Goal: Task Accomplishment & Management: Complete application form

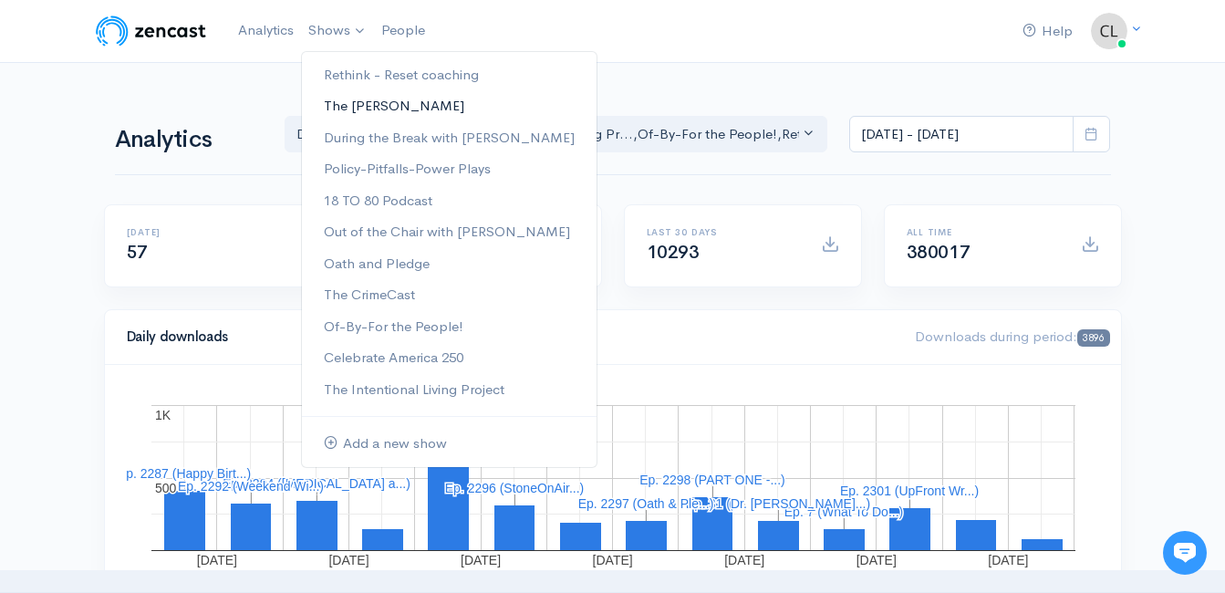
click at [365, 105] on link "The [PERSON_NAME]" at bounding box center [449, 106] width 295 height 32
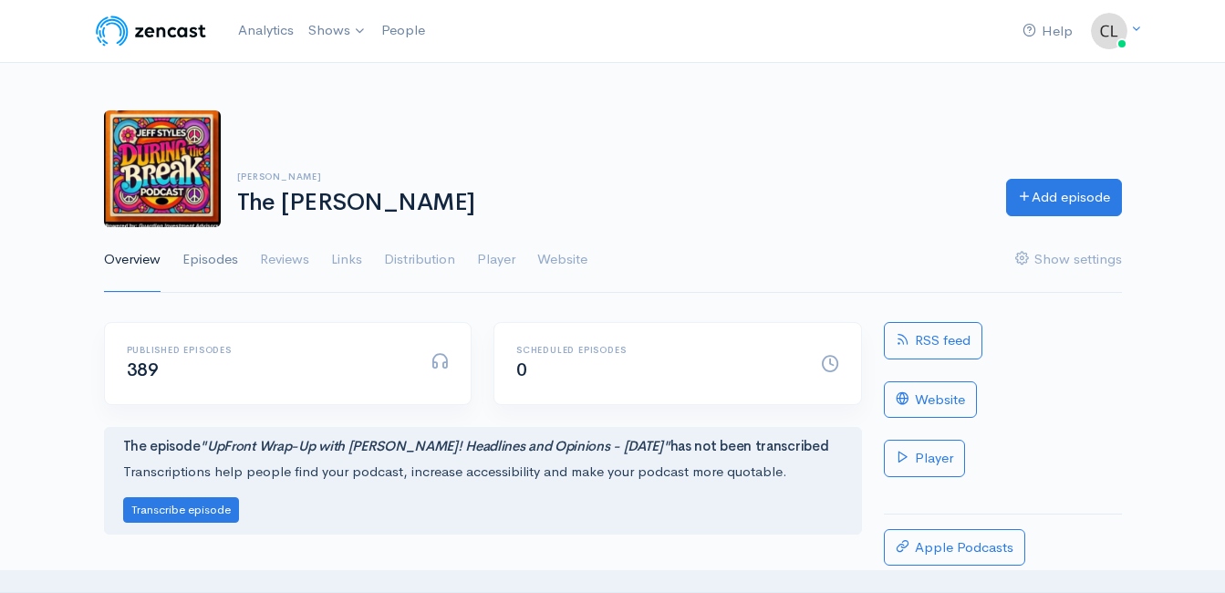
click at [223, 261] on link "Episodes" at bounding box center [210, 260] width 56 height 66
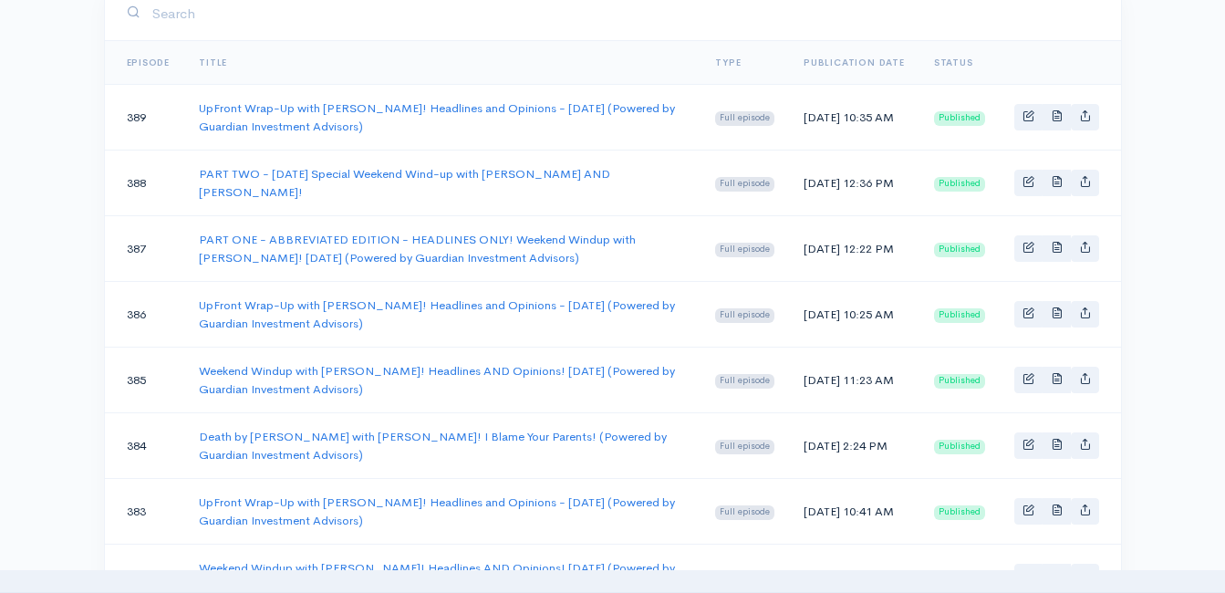
scroll to position [456, 0]
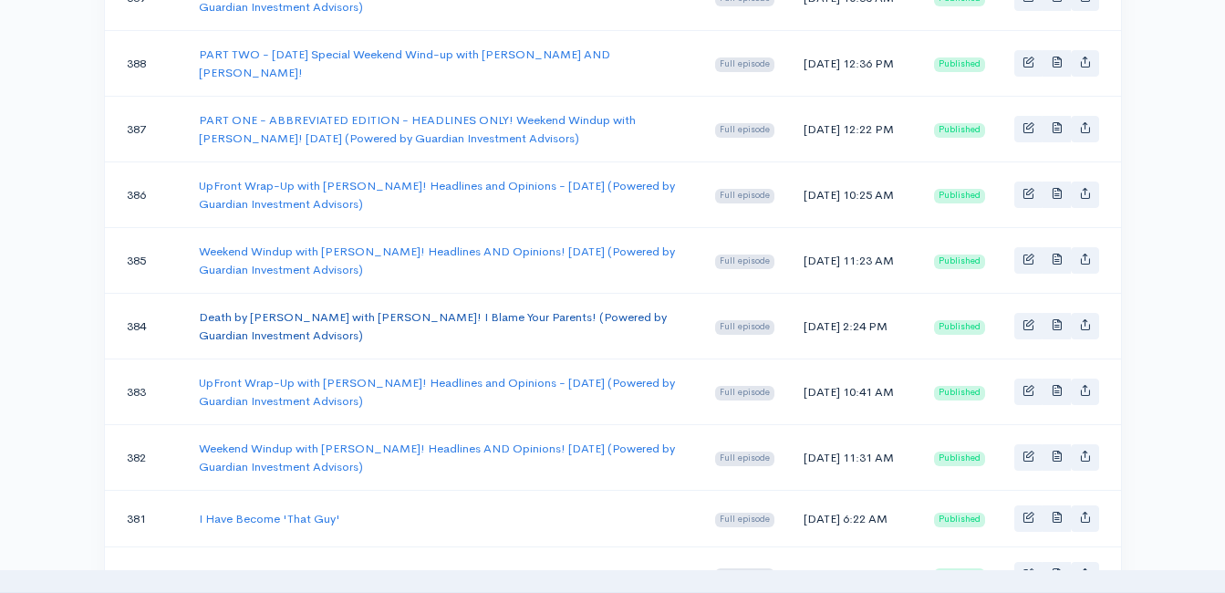
click at [271, 318] on link "Death by [PERSON_NAME] with [PERSON_NAME]! I Blame Your Parents! (Powered by Gu…" at bounding box center [433, 326] width 468 height 34
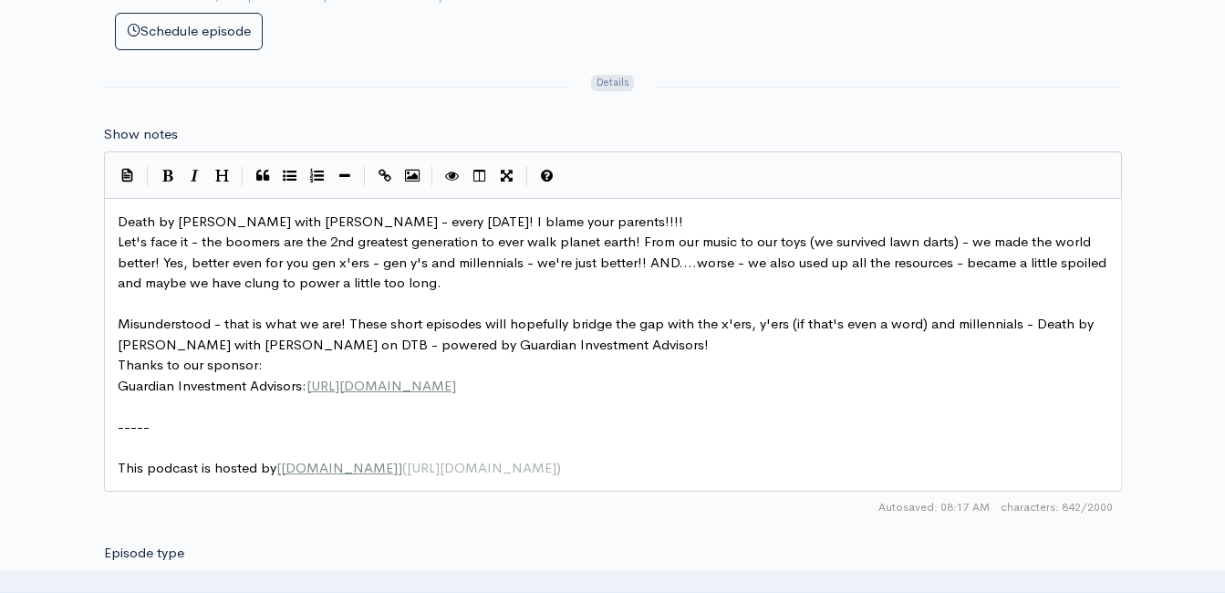
scroll to position [1003, 0]
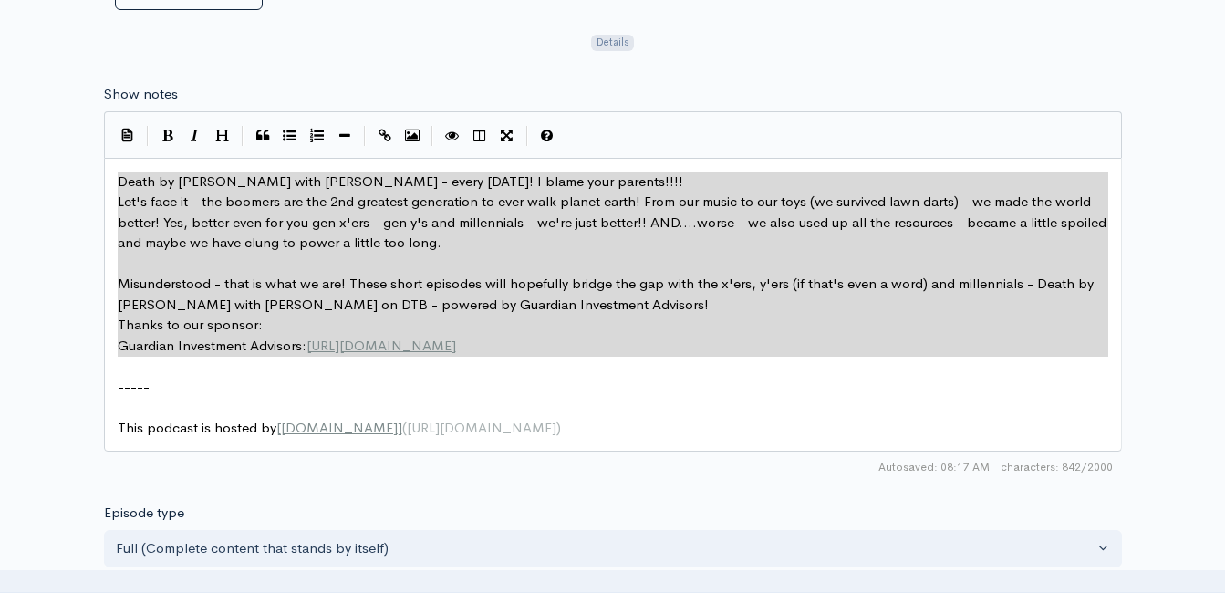
drag, startPoint x: 488, startPoint y: 357, endPoint x: 87, endPoint y: 169, distance: 443.5
type textarea "​Death by Boomer with Jeff Styles - every Wednesday! I blame your parents!!!! L…"
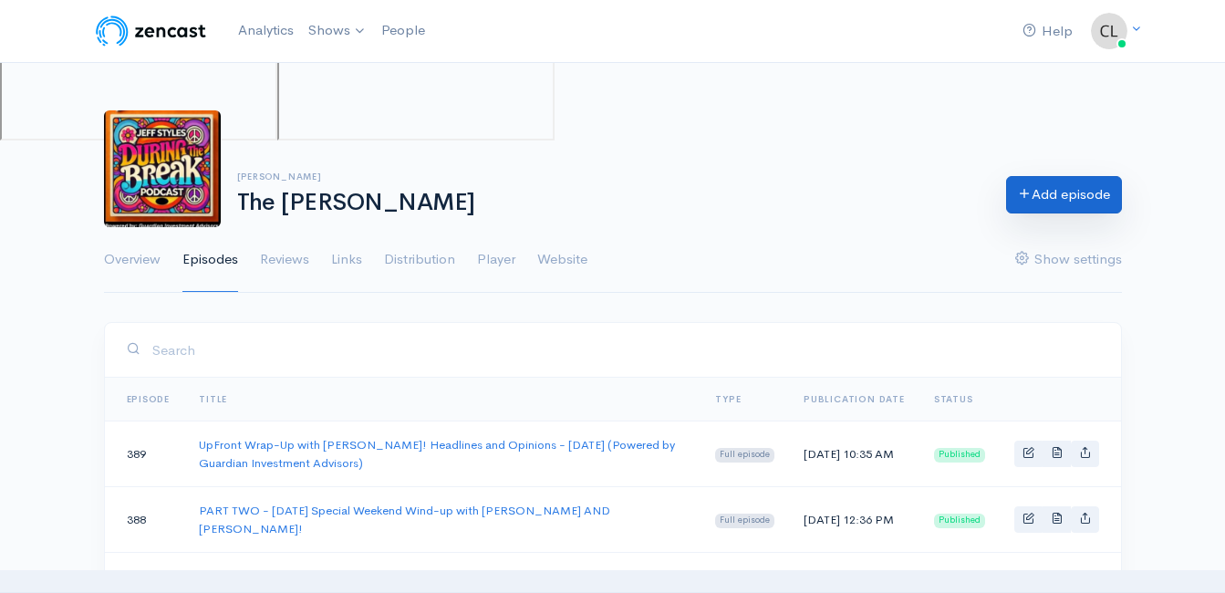
click at [1100, 186] on link "Add episode" at bounding box center [1064, 194] width 116 height 37
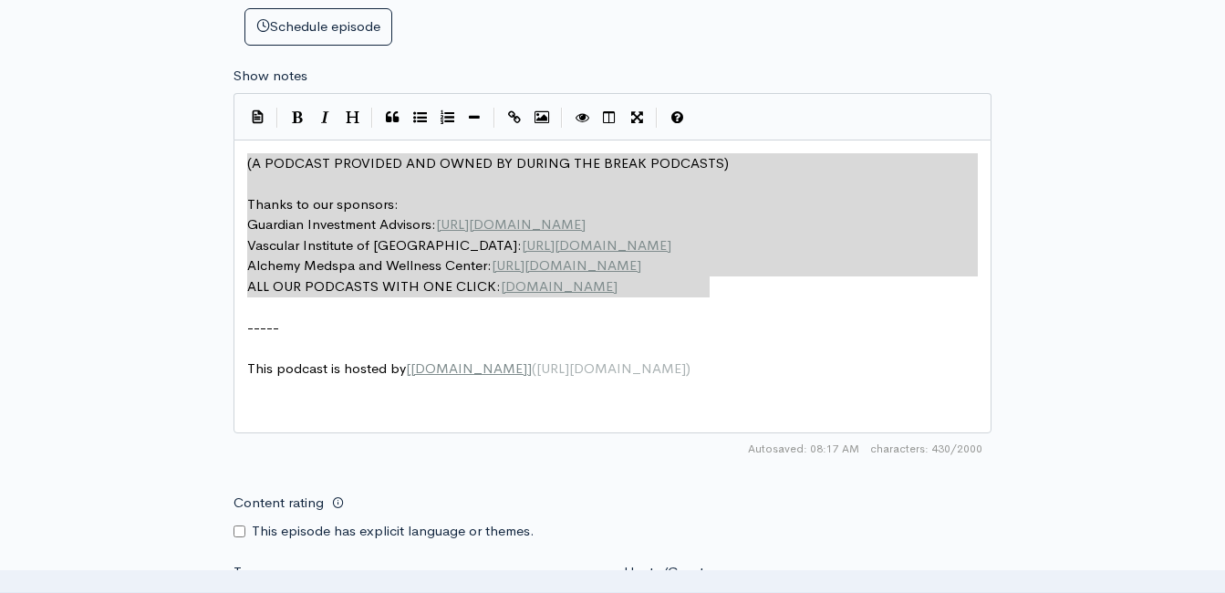
drag, startPoint x: 724, startPoint y: 291, endPoint x: 194, endPoint y: 146, distance: 549.3
type textarea "​(A PODCAST PROVIDED AND OWNED BY DURING THE BREAK PODCASTS) Thanks to our spon…"
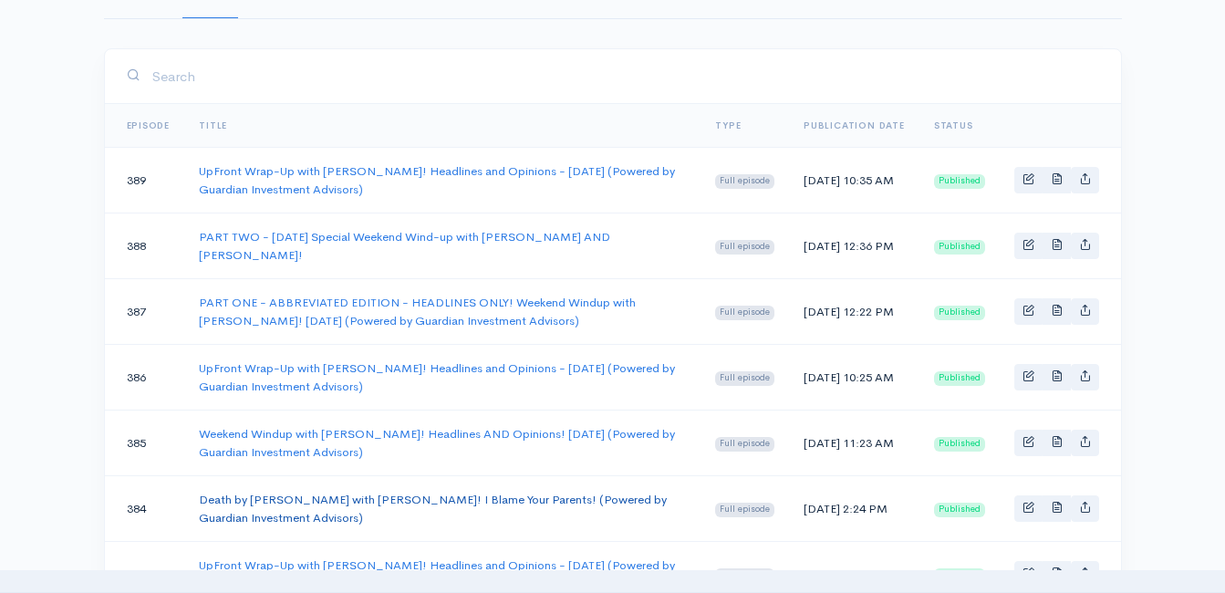
click at [254, 497] on link "Death by [PERSON_NAME] with [PERSON_NAME]! I Blame Your Parents! (Powered by Gu…" at bounding box center [433, 509] width 468 height 34
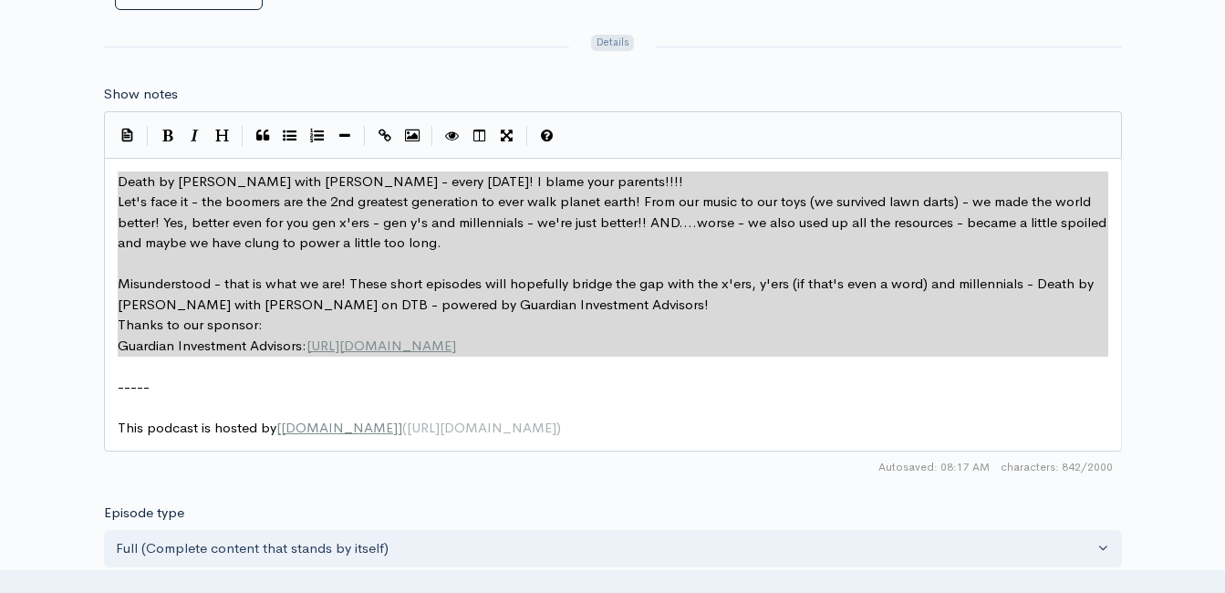
drag, startPoint x: 533, startPoint y: 359, endPoint x: 113, endPoint y: 181, distance: 455.6
type textarea "​Death by Boomer with Jeff Styles - every Wednesday! I blame your parents!!!! L…"
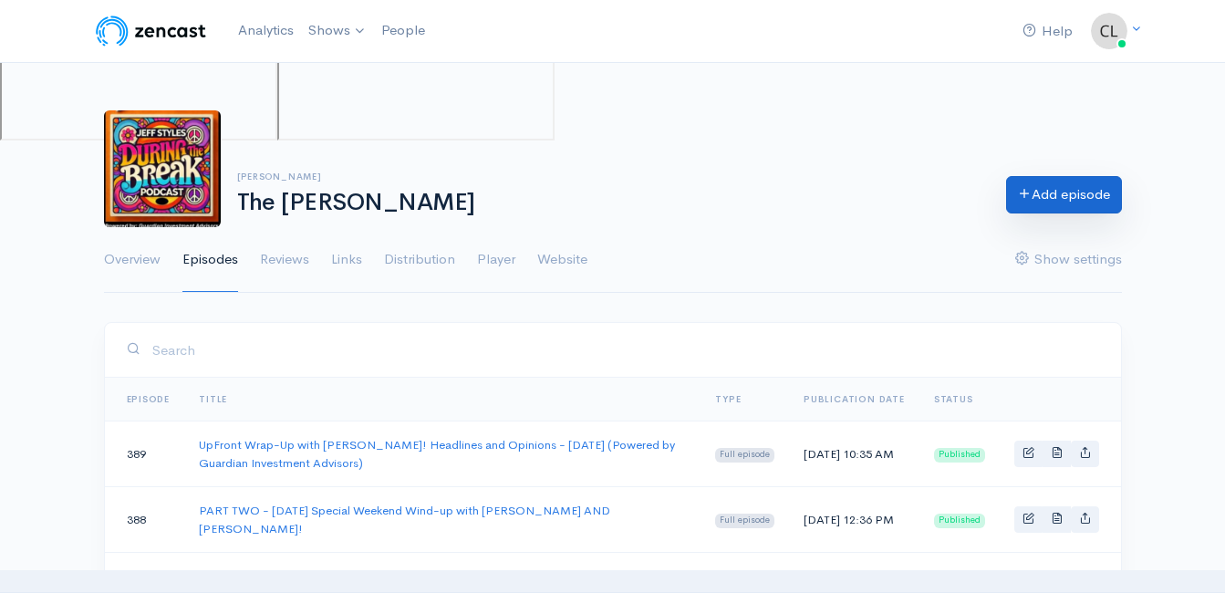
click at [1044, 185] on link "Add episode" at bounding box center [1064, 194] width 116 height 37
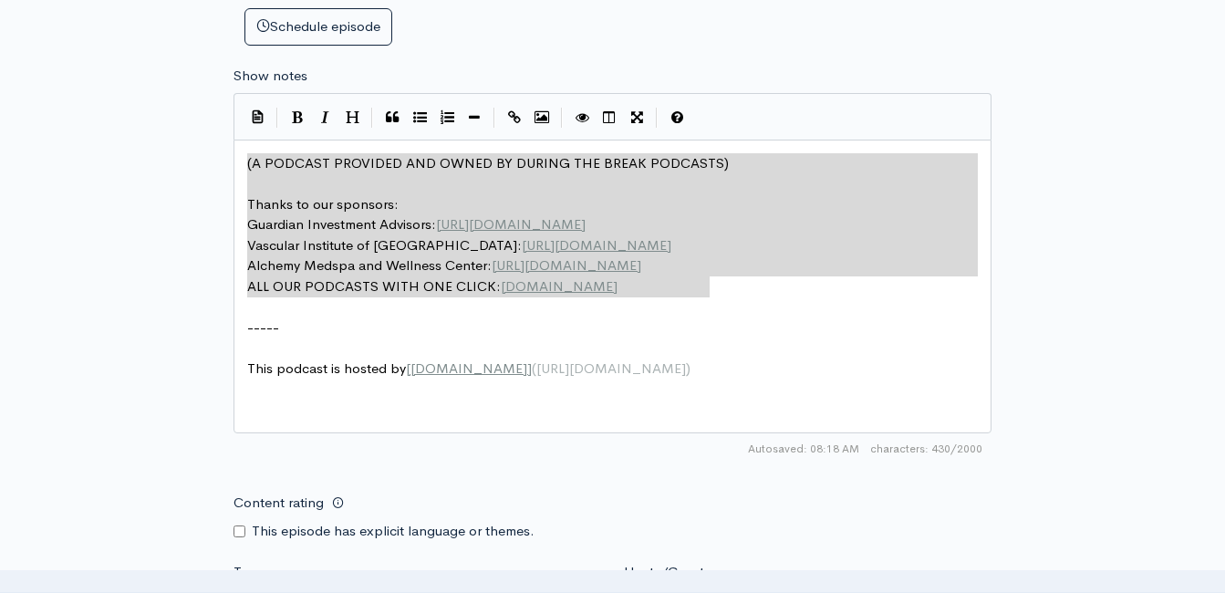
drag, startPoint x: 325, startPoint y: 176, endPoint x: 101, endPoint y: 109, distance: 233.1
type textarea "​(A PODCAST PROVIDED AND OWNED BY DURING THE BREAK PODCASTS) Thanks to our spon…"
paste textarea
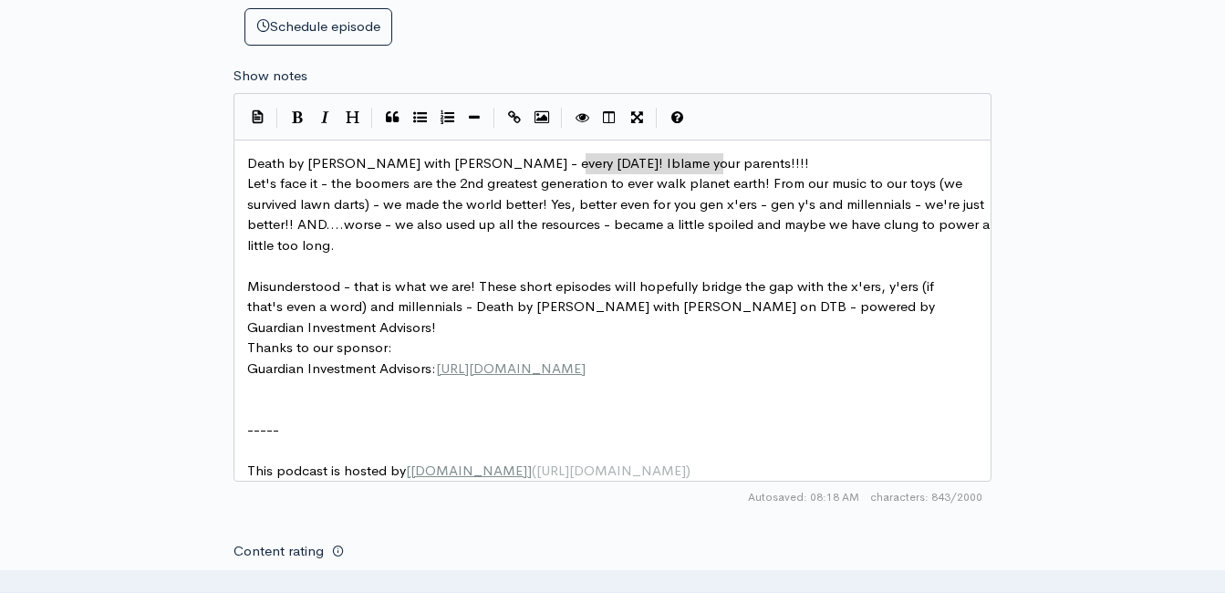
type textarea "blame your parents!!!!"
type textarea "lh"
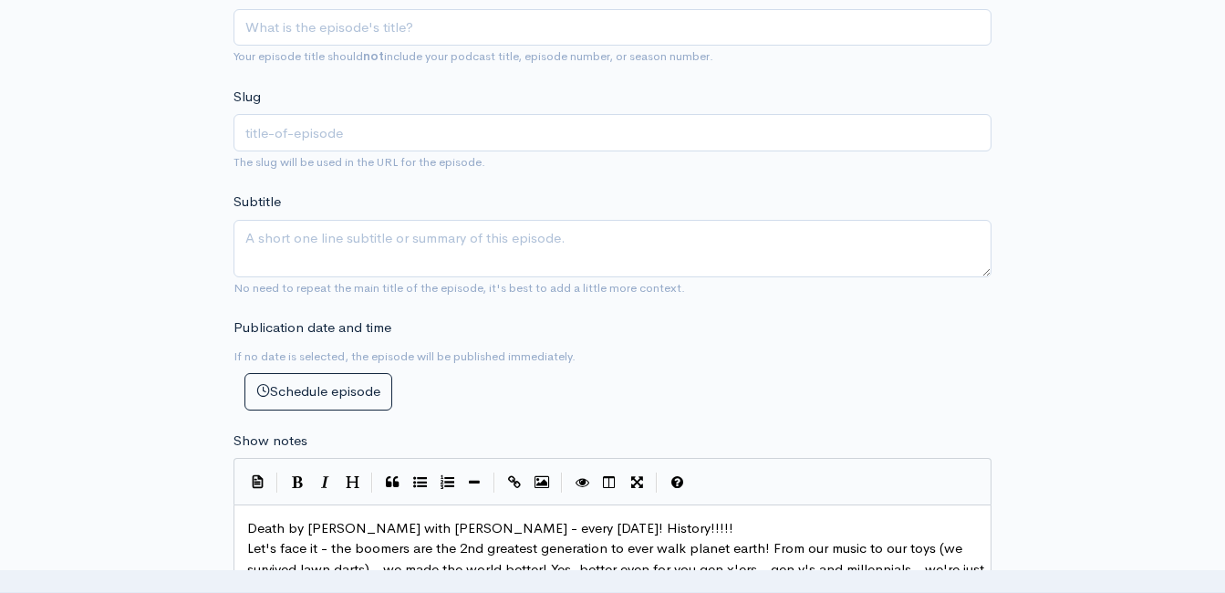
type textarea "History!!!!!"
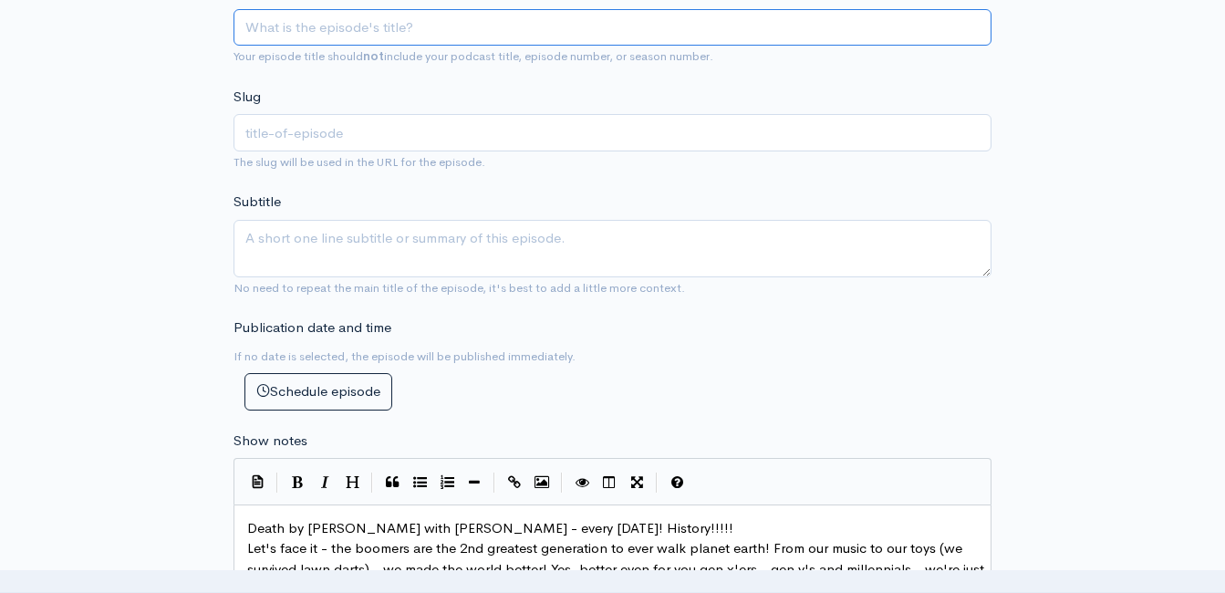
click at [440, 29] on input "Title" at bounding box center [612, 27] width 758 height 37
type input "d"
type input "de"
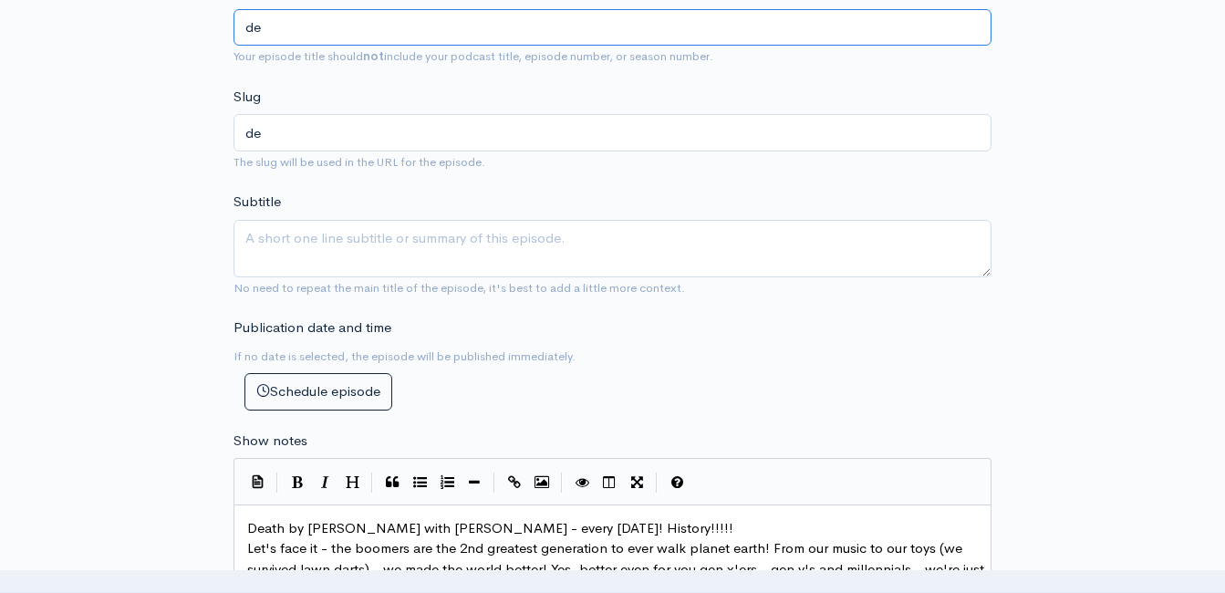
type input "dea"
type input "Death by [PERSON_NAME] with [PERSON_NAME]! I Blame Your Parents! (Powered by Gu…"
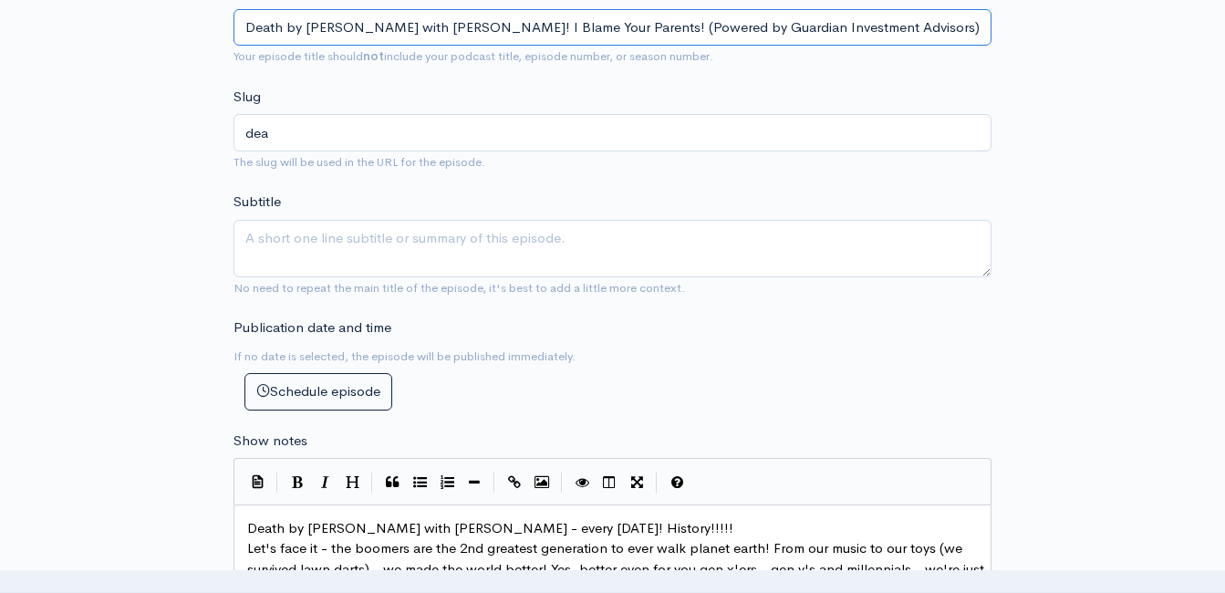
type input "death-by-boomer-with-jeff-styles-i-blame-your-parents-powered-by-guardian-inves…"
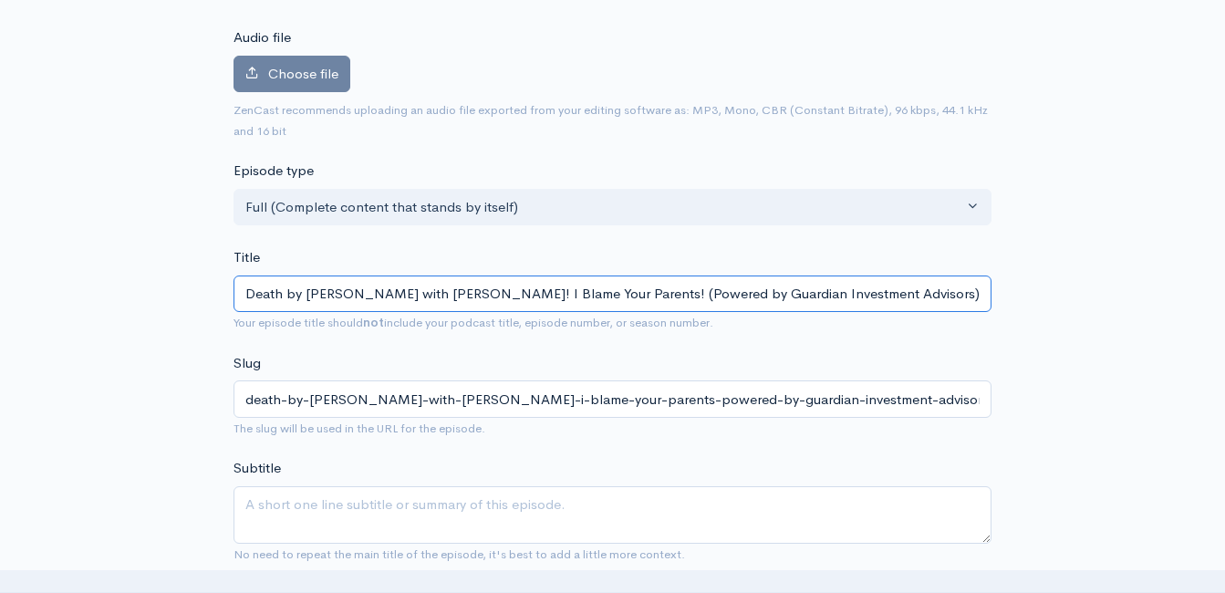
drag, startPoint x: 590, startPoint y: 297, endPoint x: 479, endPoint y: 292, distance: 111.4
click at [479, 292] on input "Death by [PERSON_NAME] with [PERSON_NAME]! I Blame Your Parents! (Powered by Gu…" at bounding box center [612, 293] width 758 height 37
type input "Death by Boomer with Jeff Styles! I Bl(Powered by Guardian Investment Advisors)"
type input "death-by-boomer-with-jeff-styles-i-blpowered-by-guardian-investment-advisors"
type input "Death by Boomer with Jeff Styles! I B(Powered by Guardian Investment Advisors)"
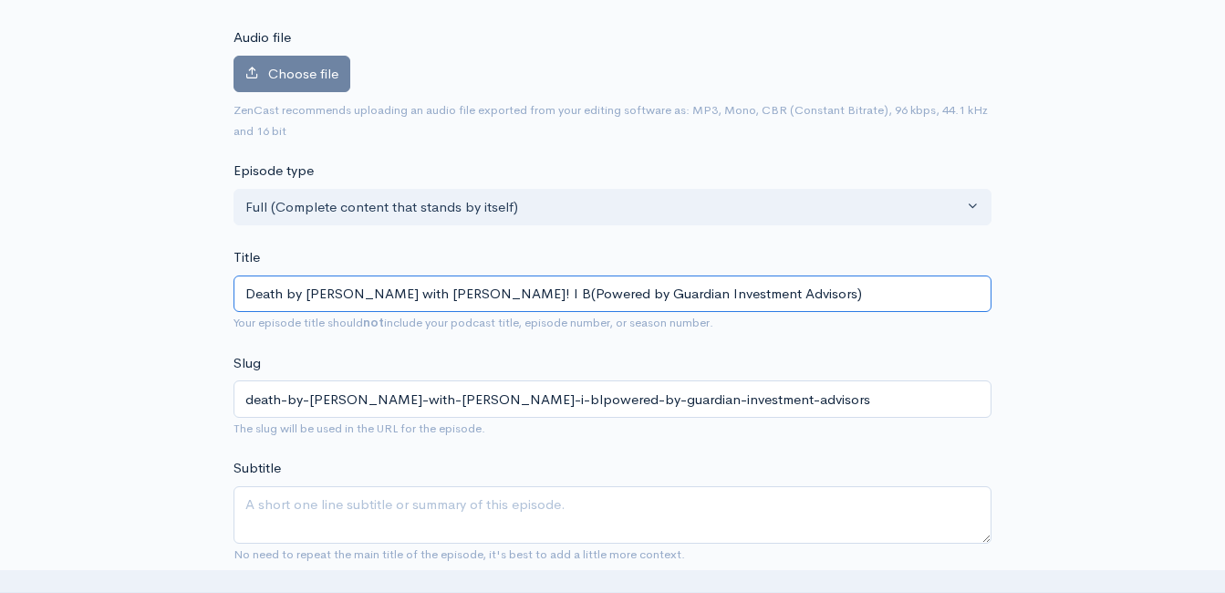
type input "death-by-boomer-with-jeff-styles-i-bpowered-by-guardian-investment-advisors"
type input "Death by Boomer with Jeff Styles! I (Powered by Guardian Investment Advisors)"
type input "death-by-boomer-with-jeff-styles-i-powered-by-guardian-investment-advisors"
type input "Death by Boomer with Jeff Styles! I(Powered by Guardian Investment Advisors)"
type input "death-by-boomer-with-jeff-styles-ipowered-by-guardian-investment-advisors"
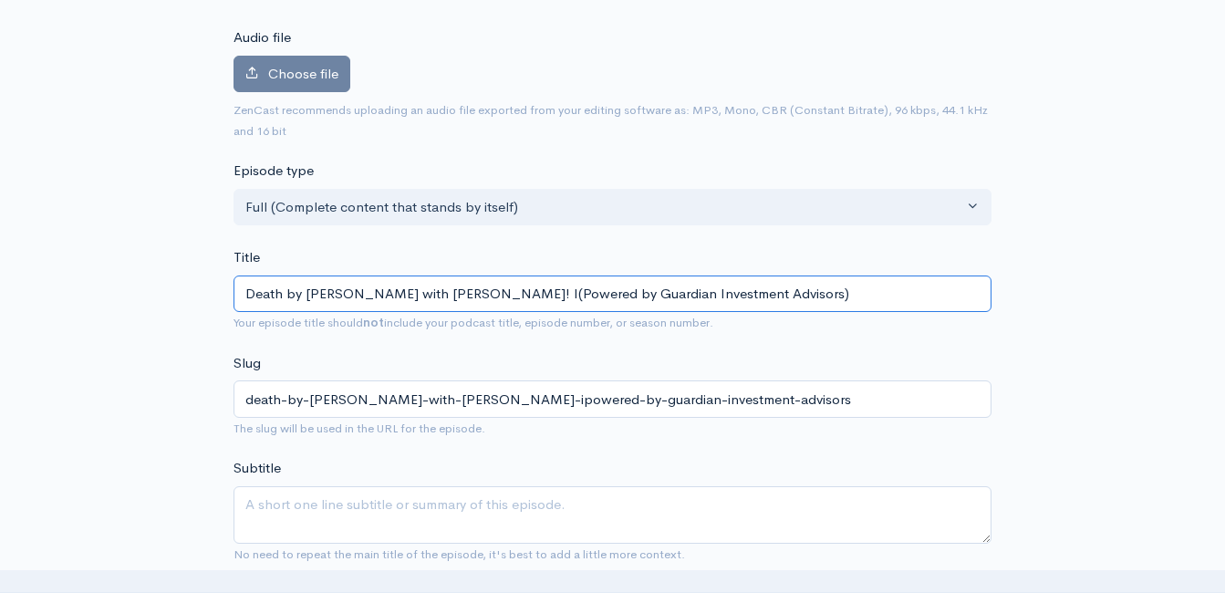
type input "Death by Boomer with Jeff Styles! It(Powered by Guardian Investment Advisors)"
type input "death-by-boomer-with-jeff-styles-itpowered-by-guardian-investment-advisors"
type input "Death by Boomer with Jeff Styles! It's(Powered by Guardian Investment Advisors)"
type input "death-by-boomer-with-jeff-styles-itspowered-by-guardian-investment-advisors"
type input "Death by Boomer with Jeff Styles! It's (Powered by Guardian Investment Advisors)"
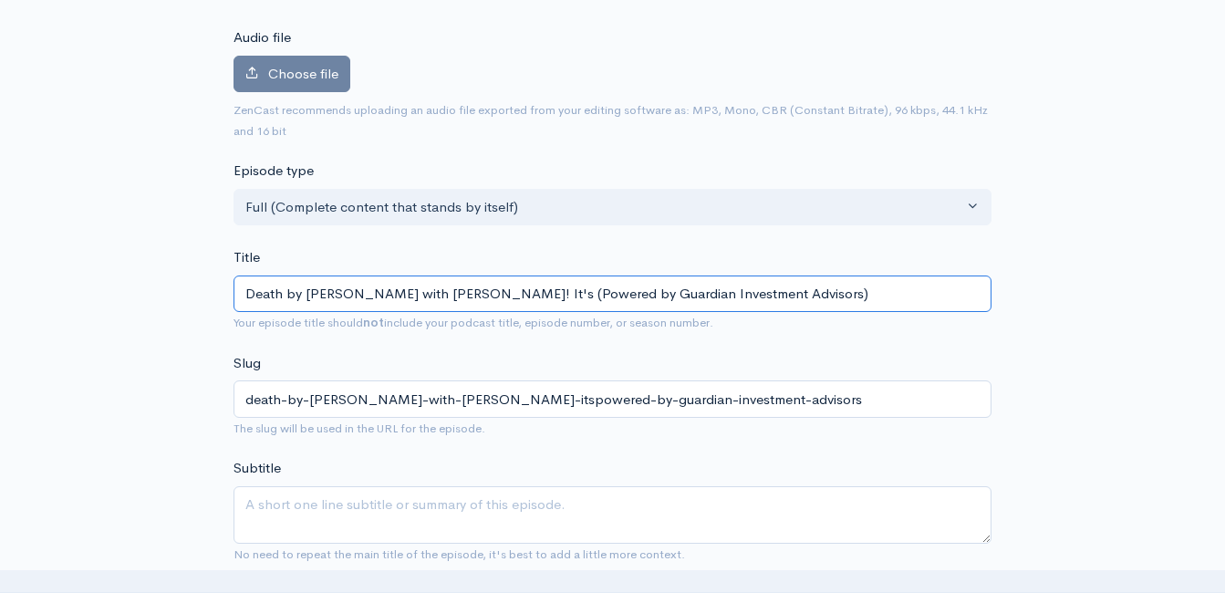
type input "death-by-boomer-with-jeff-styles-its-powered-by-guardian-investment-advisors"
type input "Death by Boomer with Jeff Styles! It's A(Powered by Guardian Investment Advisor…"
type input "death-by-boomer-with-jeff-styles-its-apowered-by-guardian-investment-advisors"
type input "Death by Boomer with Jeff Styles! It's Al(Powered by Guardian Investment Adviso…"
type input "death-by-boomer-with-jeff-styles-its-alpowered-by-guardian-investment-advisors"
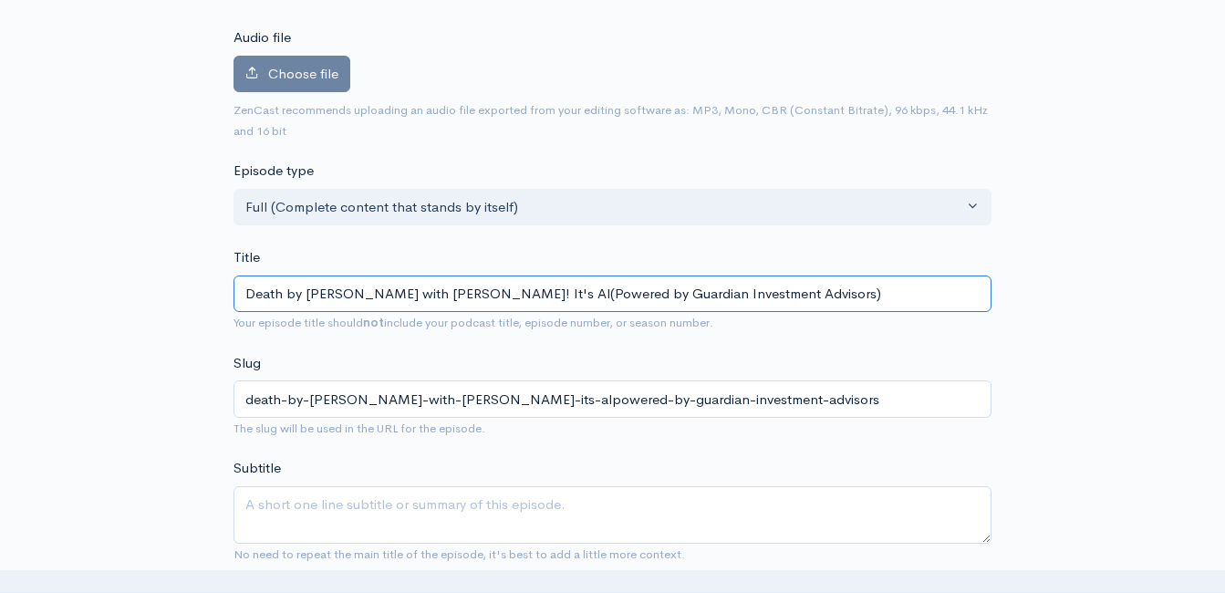
type input "Death by Boomer with Jeff Styles! It's All(Powered by Guardian Investment Advis…"
type input "death-by-boomer-with-jeff-styles-its-allpowered-by-guardian-investment-advisors"
type input "Death by Boomer with Jeff Styles! It's All (Powered by Guardian Investment Advi…"
type input "death-by-boomer-with-jeff-styles-its-all-powered-by-guardian-investment-advisors"
type input "Death by Boomer with Jeff Styles! It's All H(Powered by Guardian Investment Adv…"
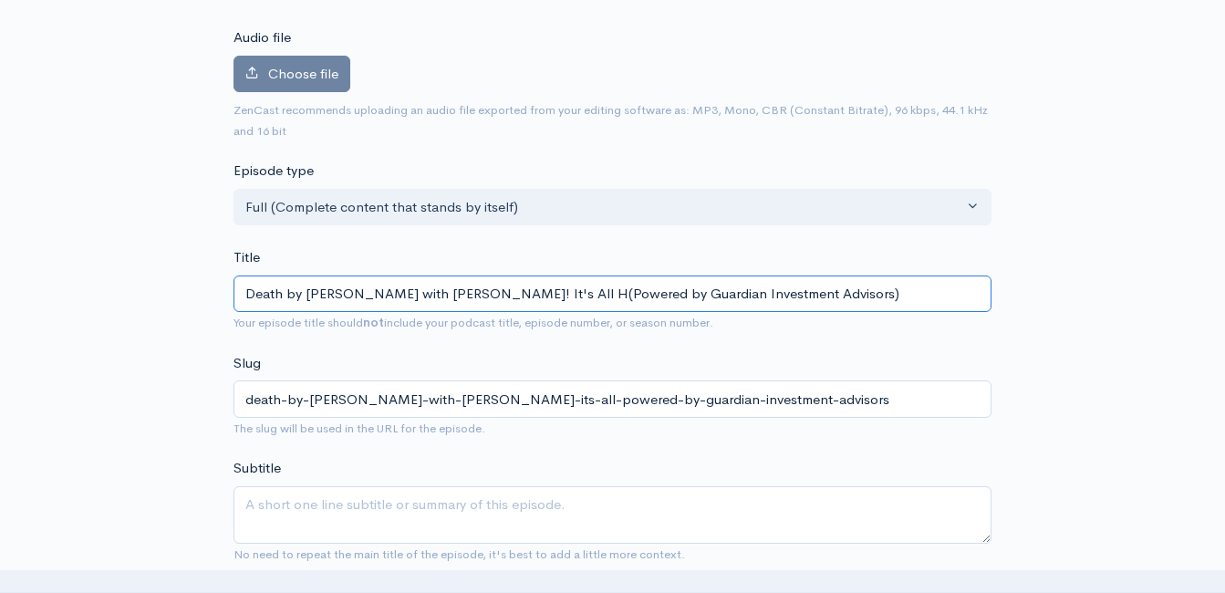
type input "death-by-boomer-with-jeff-styles-its-all-hpowered-by-guardian-investment-adviso…"
type input "Death by Boomer with Jeff Styles! It's All His(Powered by Guardian Investment A…"
type input "death-by-boomer-with-jeff-styles-its-all-hispowered-by-guardian-investment-advi…"
type input "Death by Boomer with Jeff Styles! It's All Hist(Powered by Guardian Investment …"
type input "death-by-boomer-with-jeff-styles-its-all-histpowered-by-guardian-investment-adv…"
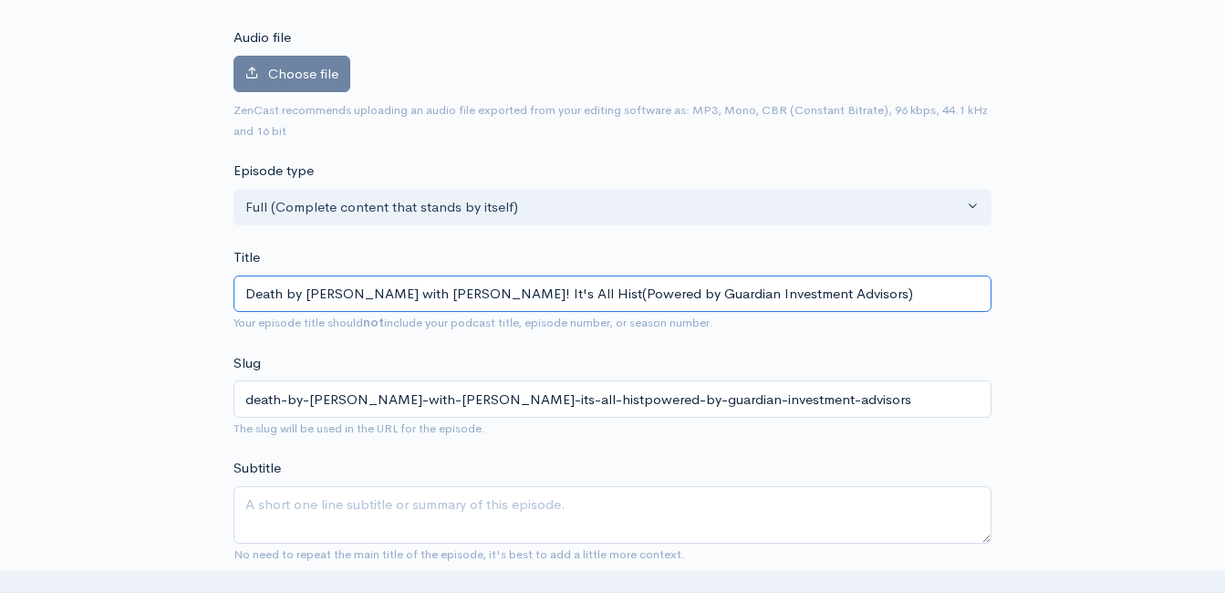
type input "Death by Boomer with Jeff Styles! It's All Histo(Powered by Guardian Investment…"
type input "death-by-boomer-with-jeff-styles-its-all-histopowered-by-guardian-investment-ad…"
type input "Death by Boomer with Jeff Styles! It's All Histor(Powered by Guardian Investmen…"
type input "death-by-boomer-with-jeff-styles-its-all-historpowered-by-guardian-investment-a…"
type input "Death by Boomer with Jeff Styles! It's All History(Powered by Guardian Investme…"
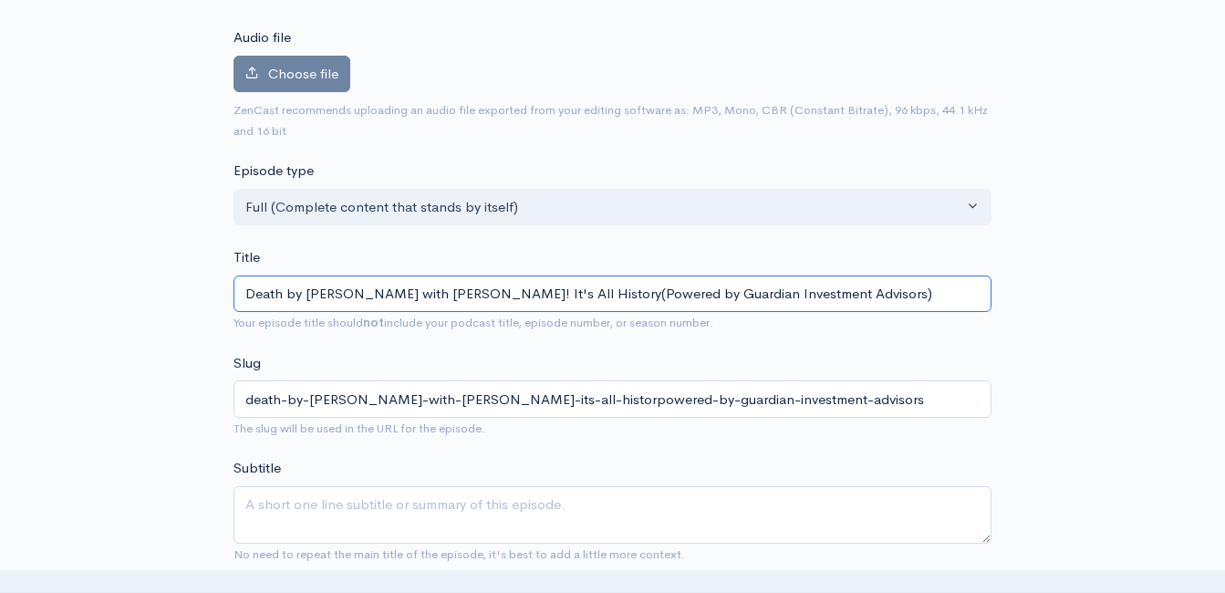
type input "death-by-boomer-with-jeff-styles-its-all-historypowered-by-guardian-investment-…"
type input "Death by [PERSON_NAME] with [PERSON_NAME]! It's All History! (Powered by Guardi…"
type input "death-by-boomer-with-jeff-styles-its-all-history-powered-by-guardian-investment…"
type input "Death by [PERSON_NAME] with [PERSON_NAME]! It's All History! (Powered by Guardi…"
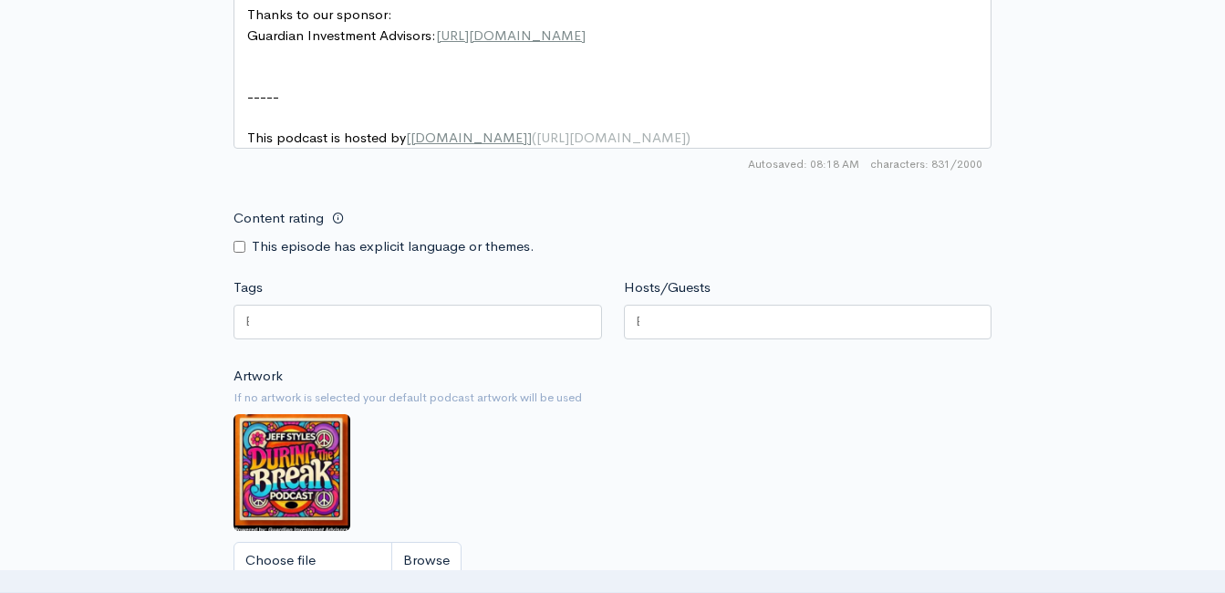
scroll to position [1193, 0]
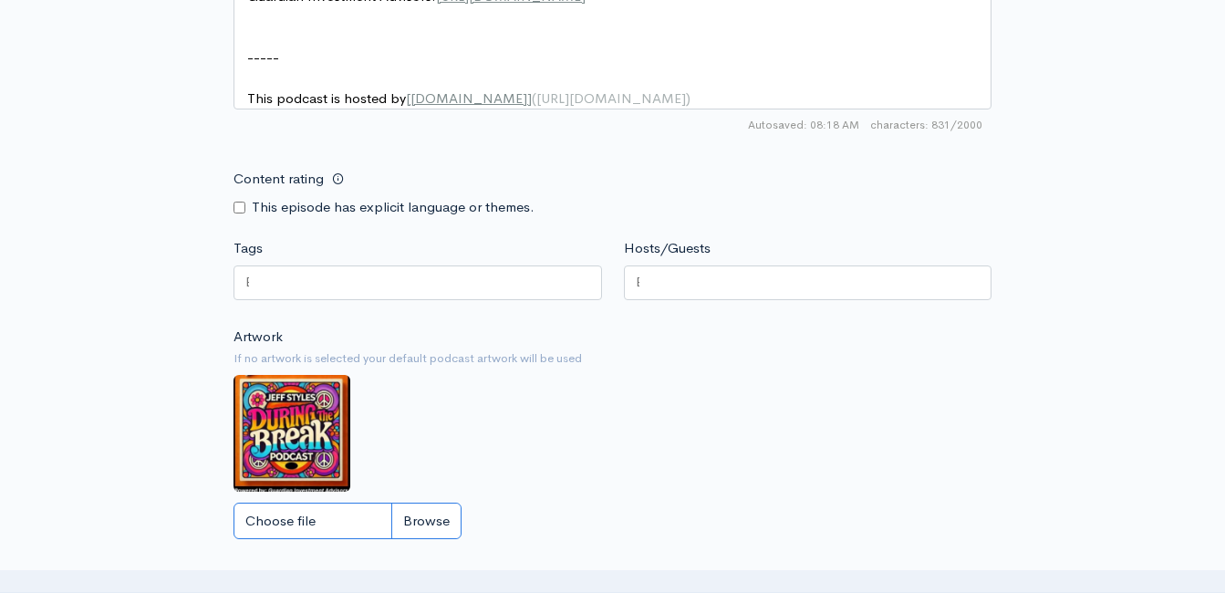
click at [420, 523] on input "Choose file" at bounding box center [347, 520] width 228 height 37
type input "C:\fakepath\DBBoomLOGO.JPG"
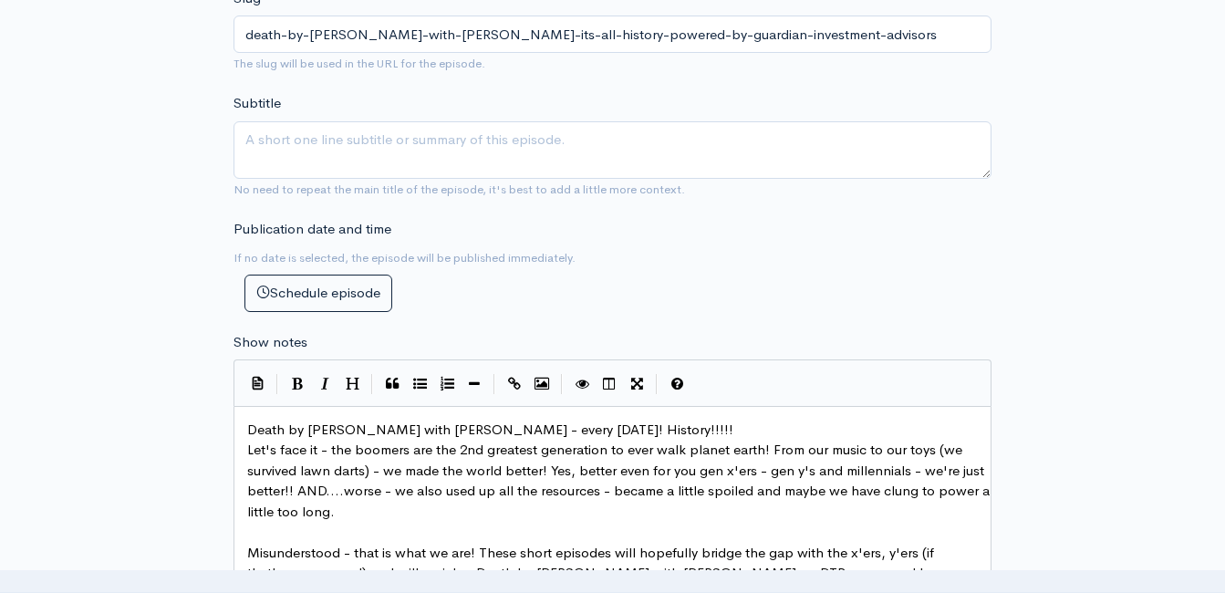
scroll to position [281, 0]
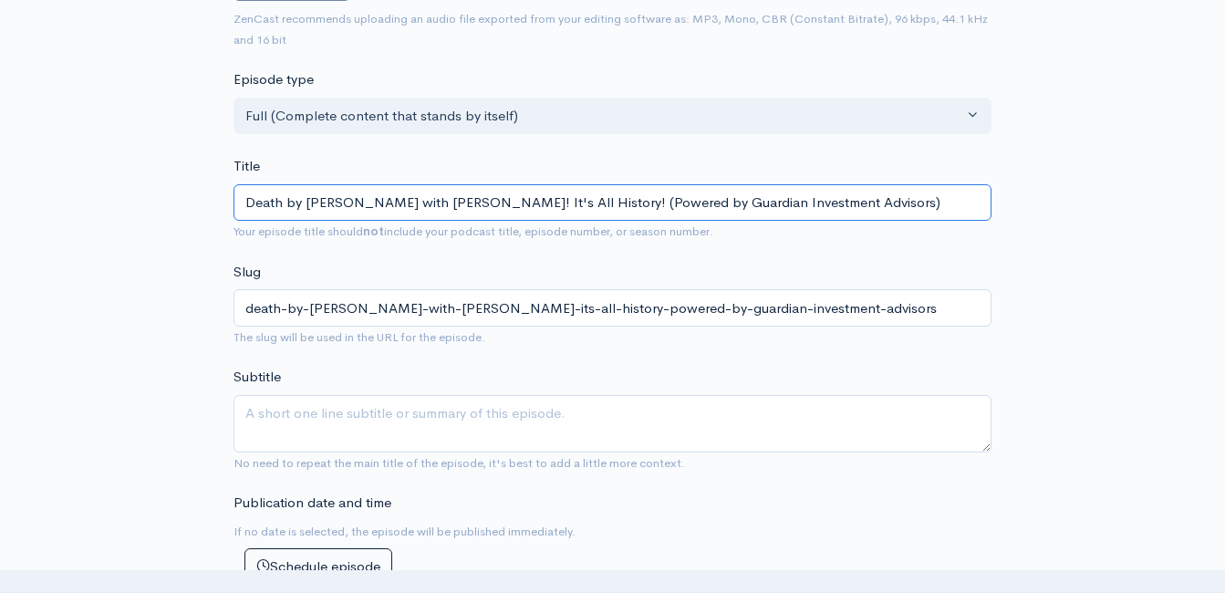
click at [508, 203] on input "Death by [PERSON_NAME] with [PERSON_NAME]! It's All History! (Powered by Guardi…" at bounding box center [612, 202] width 758 height 37
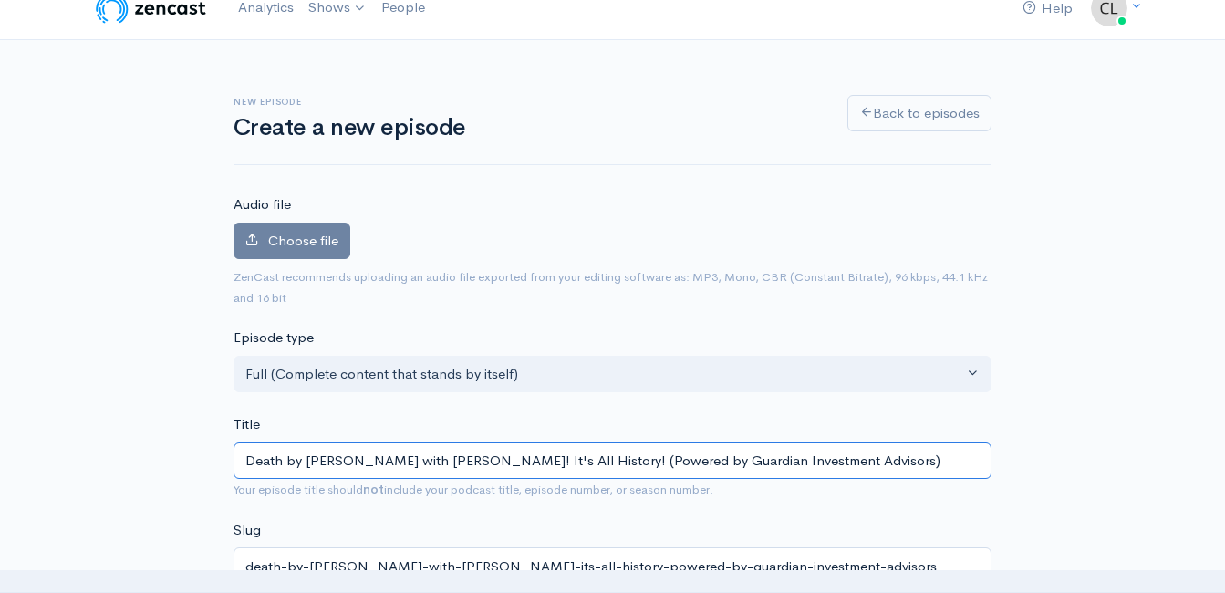
scroll to position [0, 0]
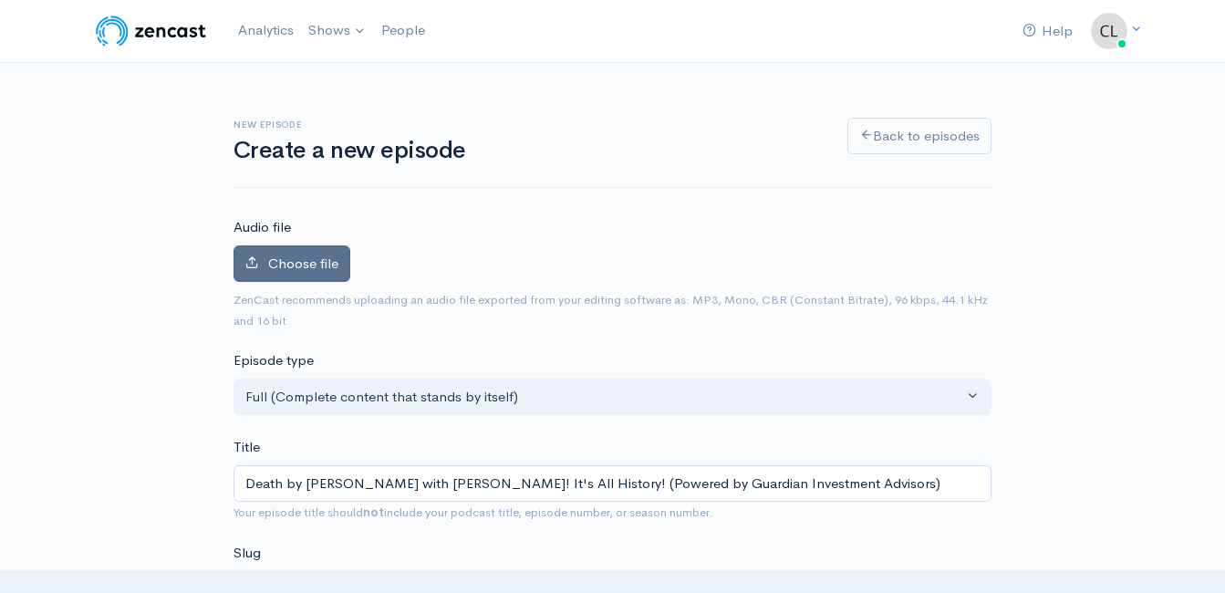
click at [279, 270] on span "Choose file" at bounding box center [303, 262] width 70 height 17
click at [0, 0] on input "Choose file" at bounding box center [0, 0] width 0 height 0
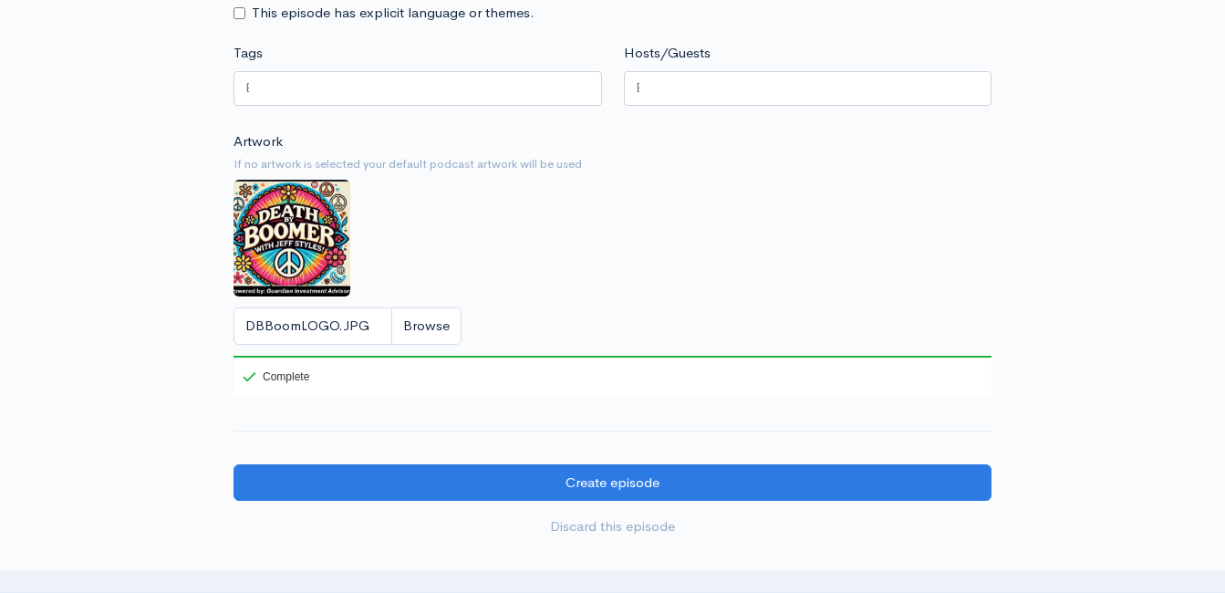
scroll to position [1550, 0]
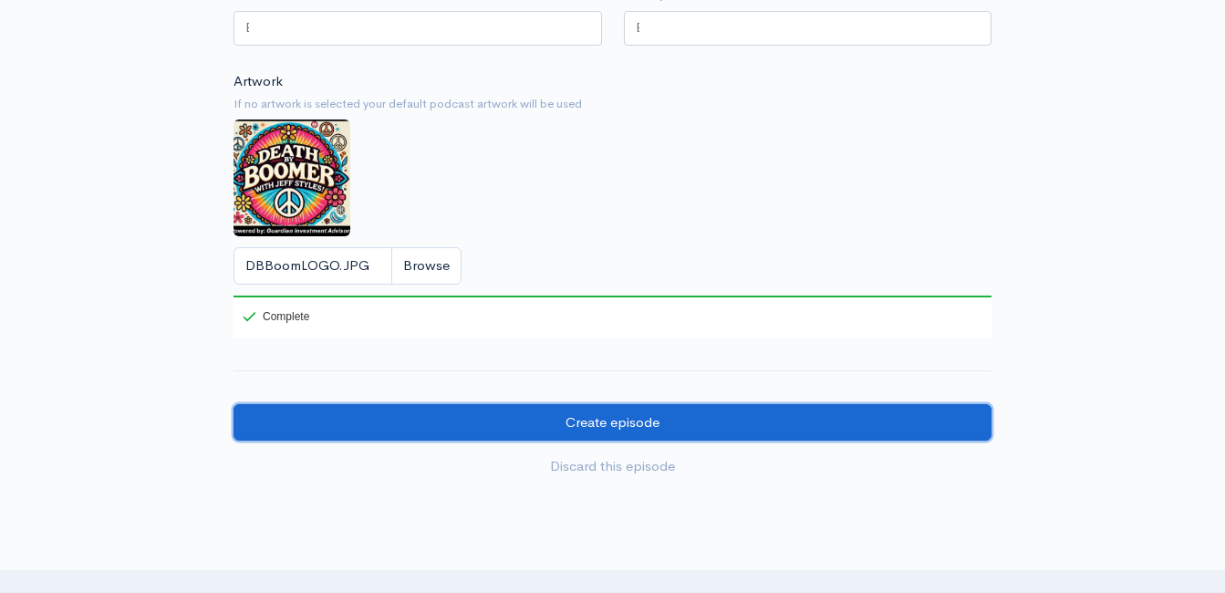
click at [492, 436] on input "Create episode" at bounding box center [612, 422] width 758 height 37
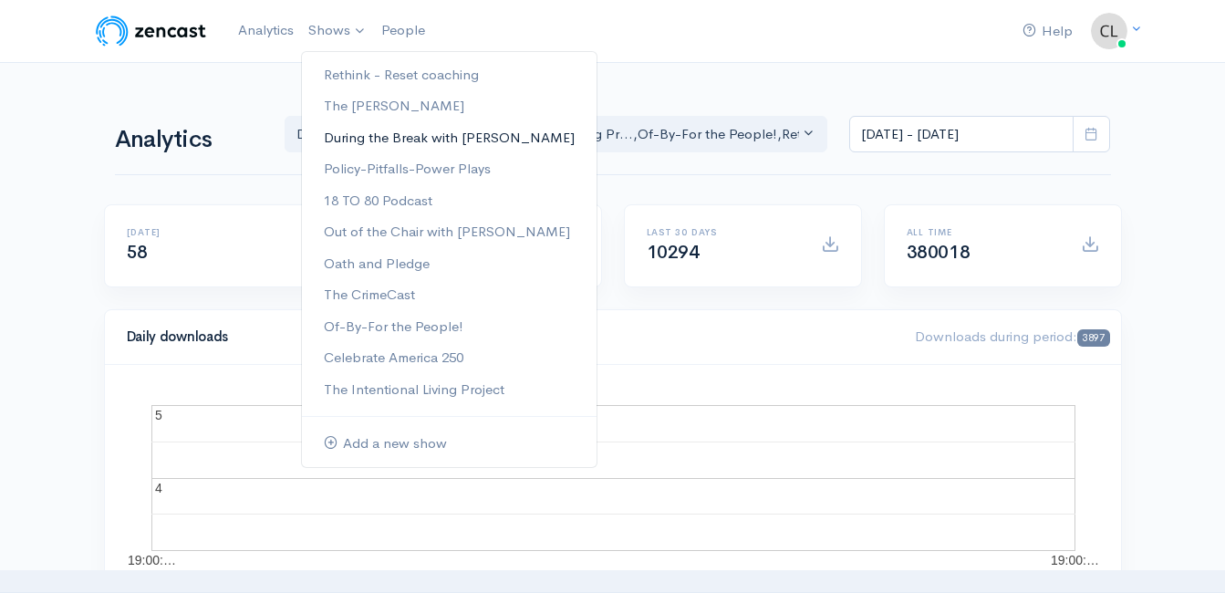
click at [357, 134] on link "During the Break with [PERSON_NAME]" at bounding box center [449, 138] width 295 height 32
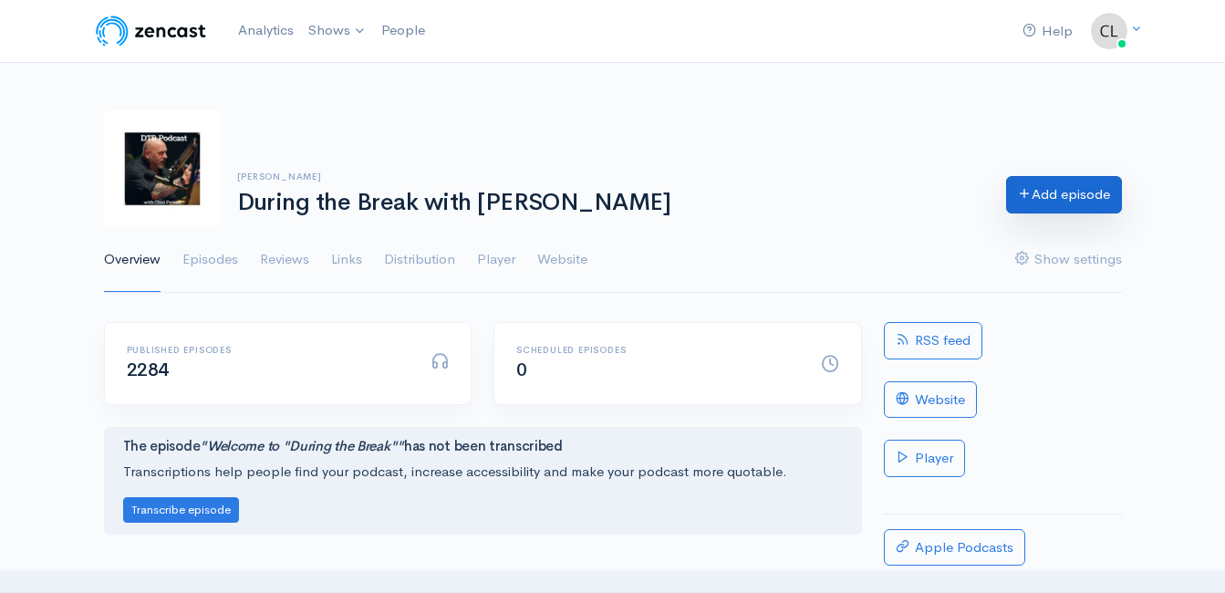
click at [1027, 184] on link "Add episode" at bounding box center [1064, 194] width 116 height 37
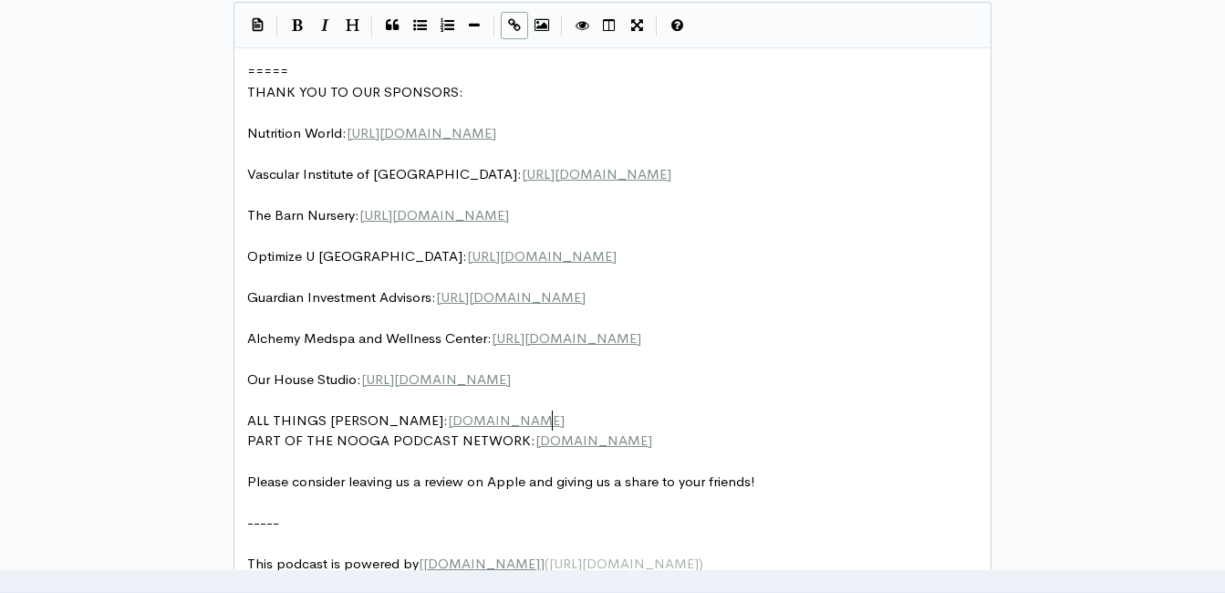
scroll to position [7, 0]
type textarea "ellness Center: http://www.alchemychattanooga.com/ Our House Studio: https://ou…"
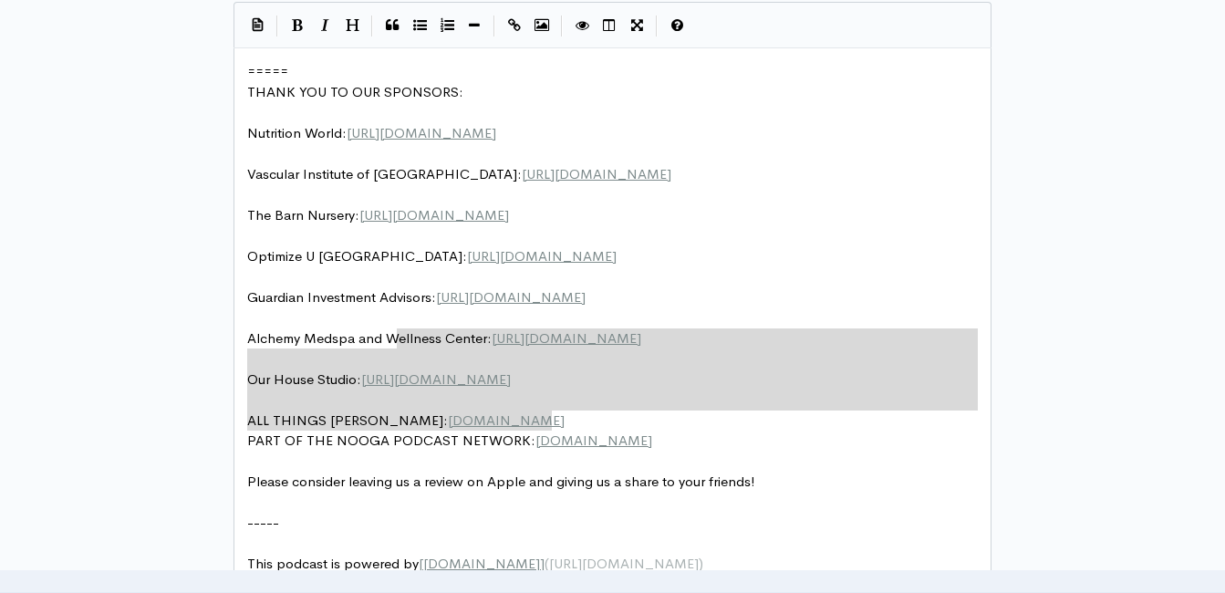
drag, startPoint x: 608, startPoint y: 414, endPoint x: 399, endPoint y: 347, distance: 220.1
click at [534, 289] on span "https://giaplantoday.com/" at bounding box center [511, 296] width 150 height 17
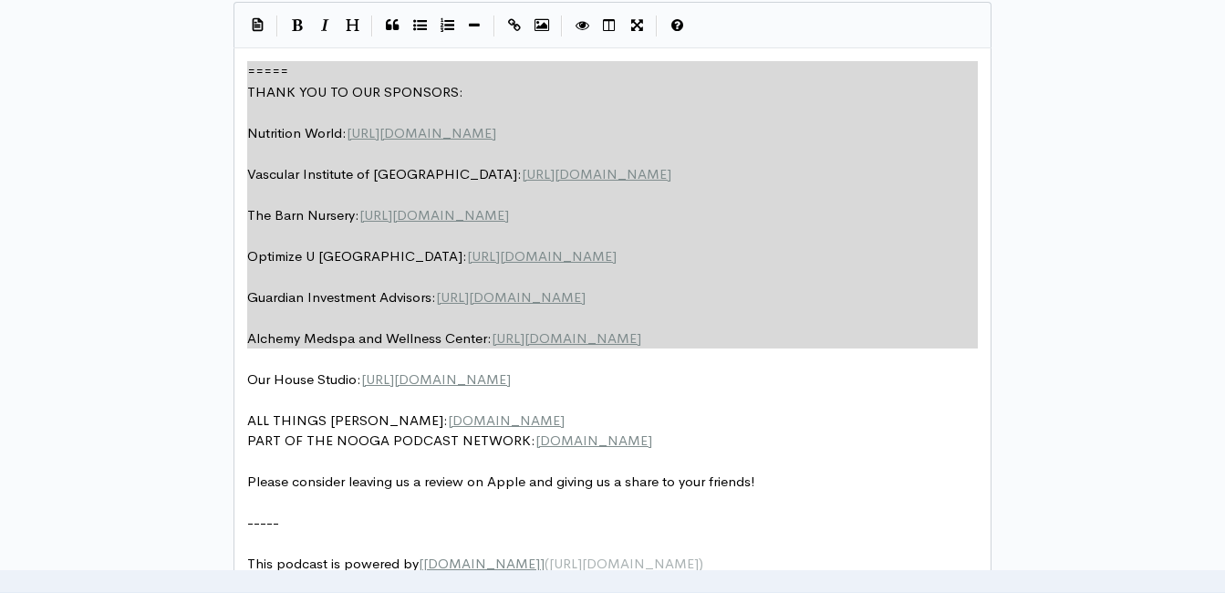
drag, startPoint x: 439, startPoint y: 271, endPoint x: 219, endPoint y: -3, distance: 350.9
type textarea "​===== THANK YOU TO OUR SPONSORS: Nutrition World: https://nutritionw.com/ Vasc…"
paste textarea
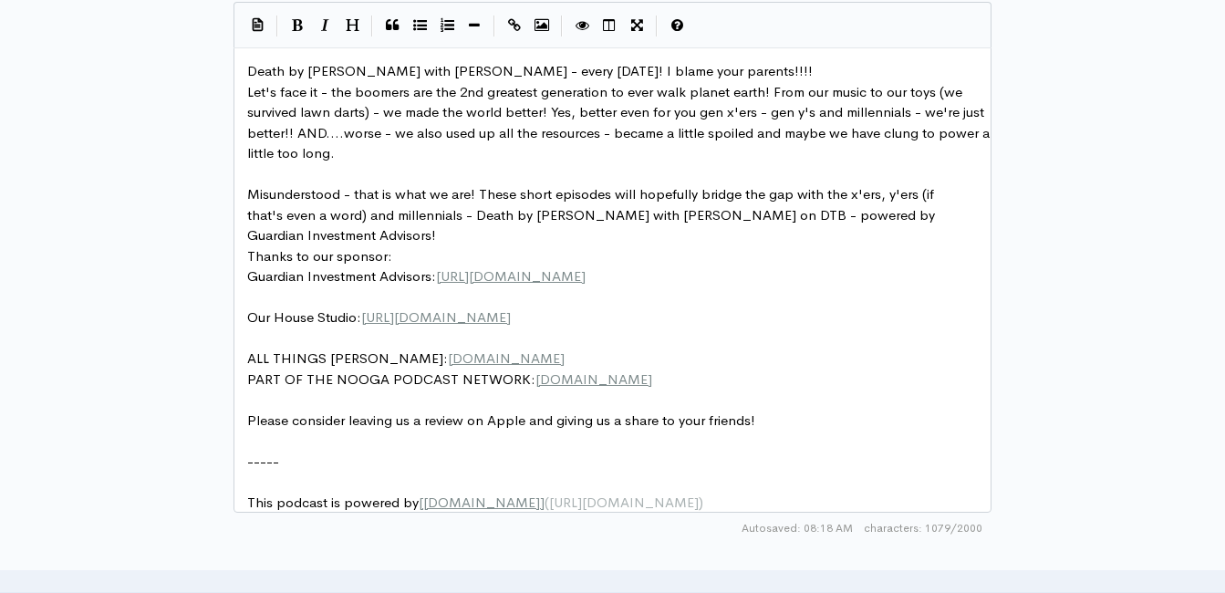
type textarea "I blame your parents!!!!"
type textarea "HISTORy"
type textarea "T"
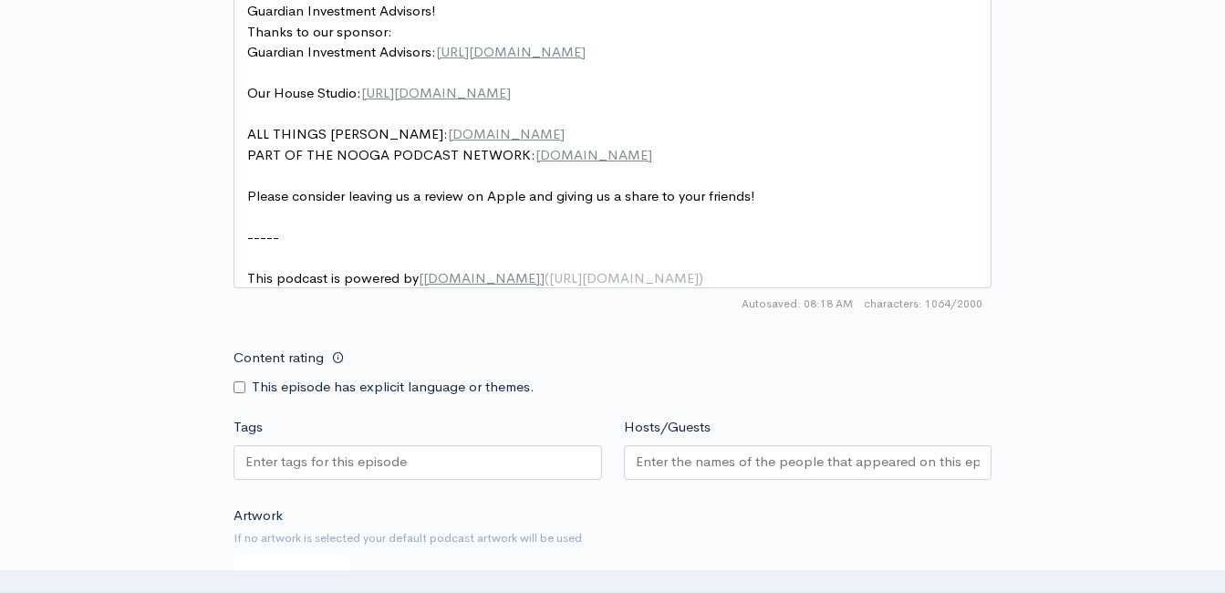
scroll to position [1562, 0]
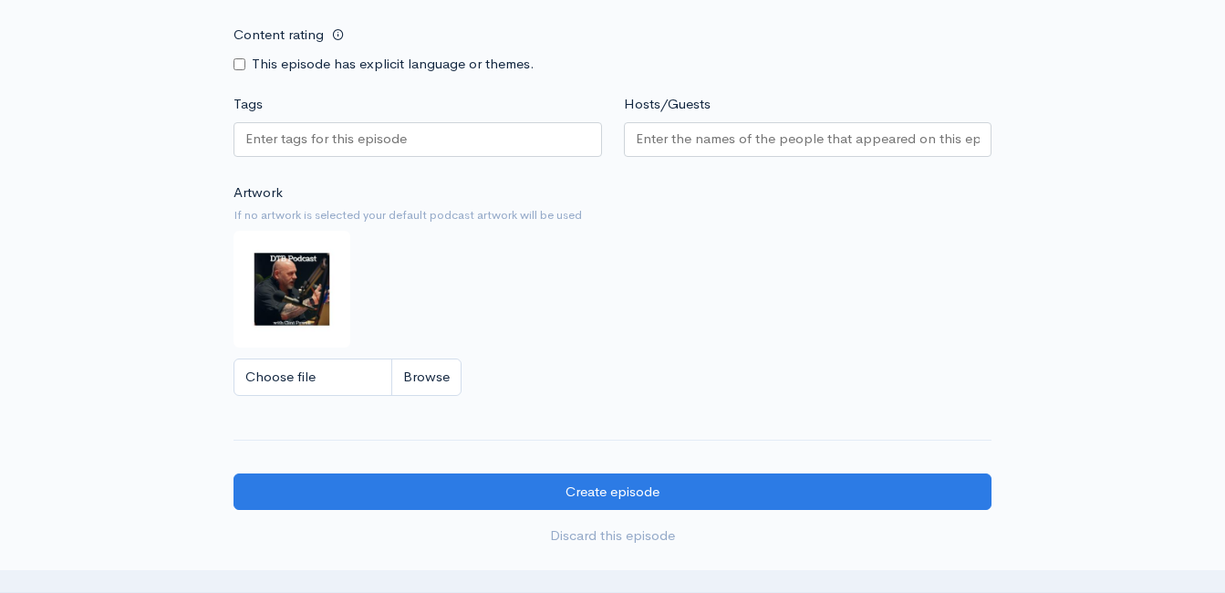
type textarea "Y!!"
click at [439, 389] on input "Choose file" at bounding box center [347, 376] width 228 height 37
type input "C:\fakepath\DBBoomLOGO.JPG"
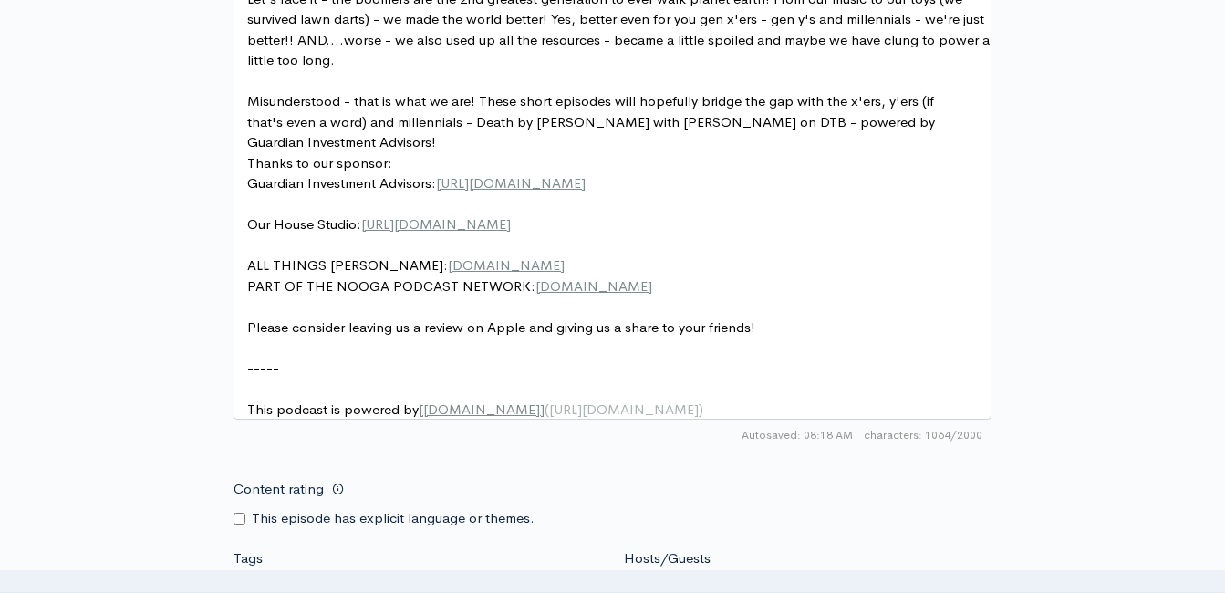
scroll to position [1106, 0]
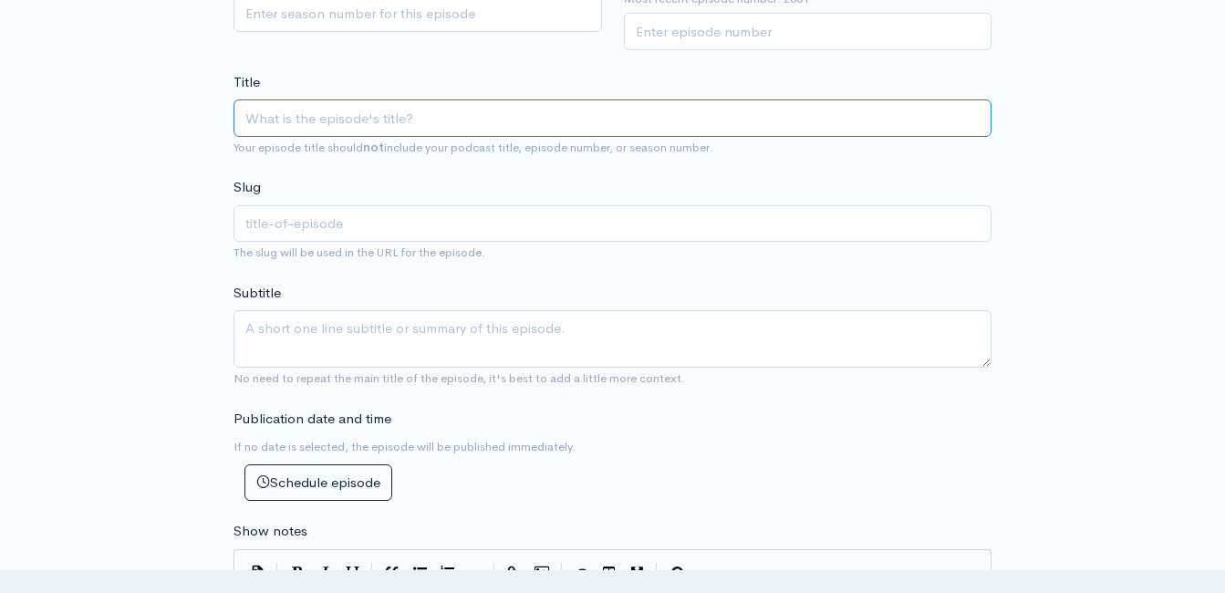
click at [432, 113] on input "Title" at bounding box center [612, 117] width 758 height 37
paste input "Death by [PERSON_NAME] with [PERSON_NAME]! It's All History! (Powered by Guardi…"
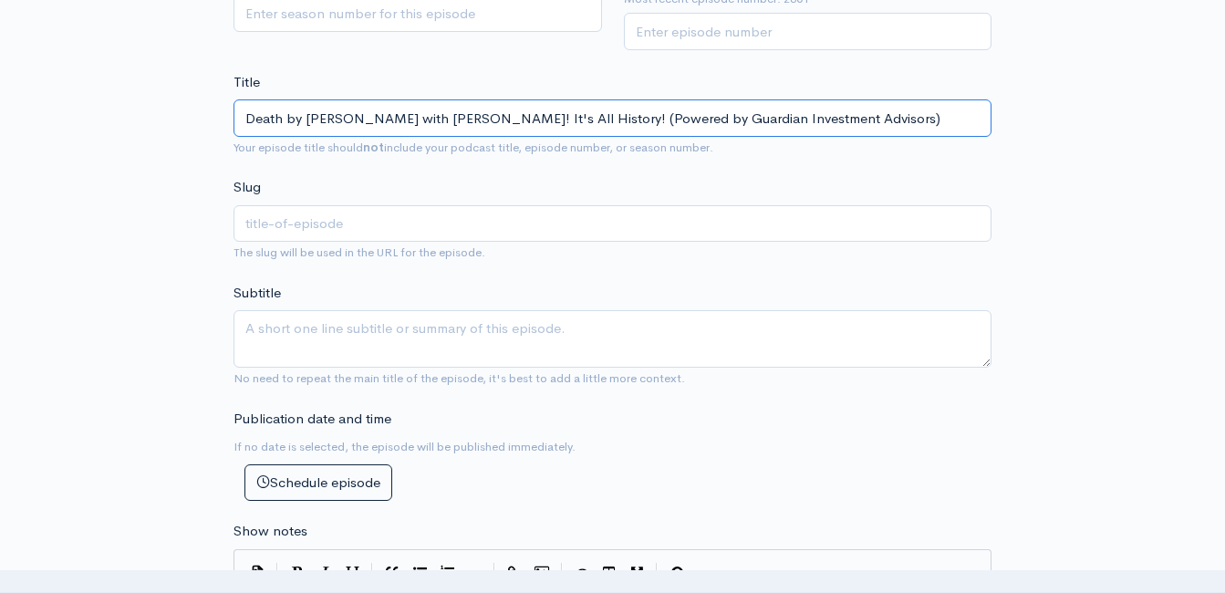
type input "Death by [PERSON_NAME] with [PERSON_NAME]! It's All History! (Powered by Guardi…"
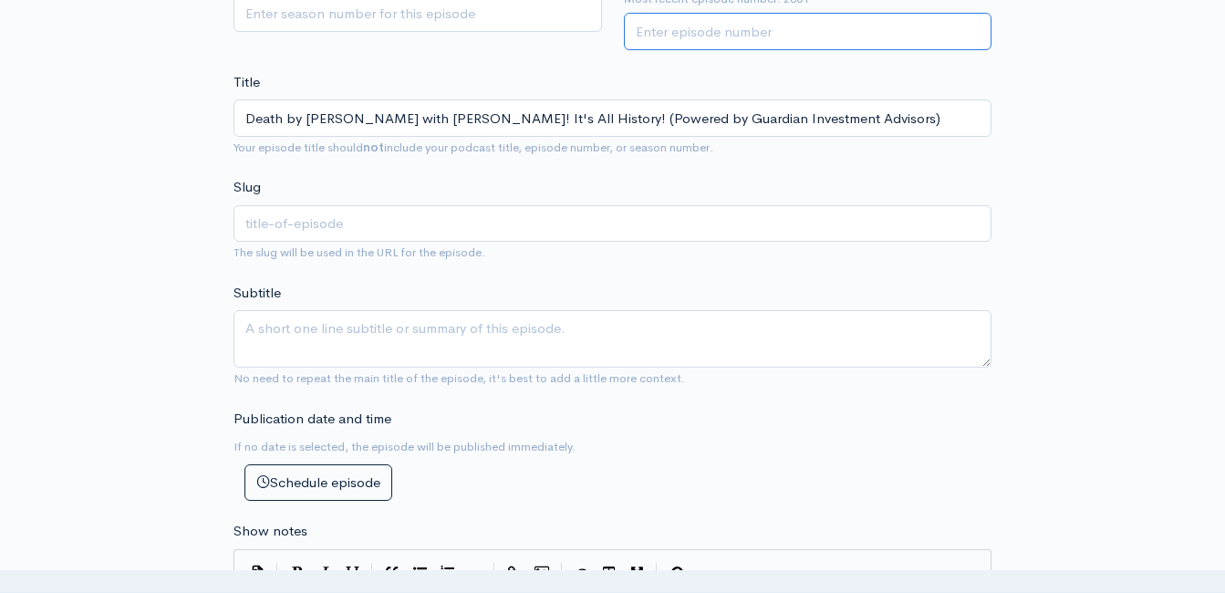
type input "death-by-boomer-with-jeff-styles-its-all-history-powered-by-guardian-investment…"
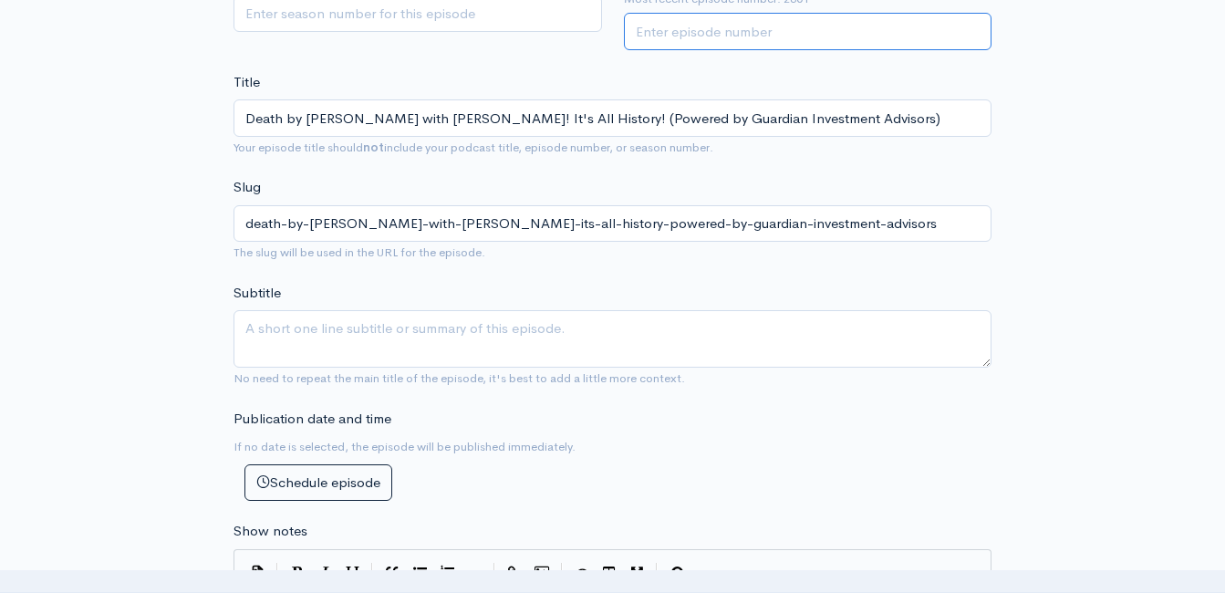
click at [719, 43] on input "Episode number" at bounding box center [808, 31] width 368 height 37
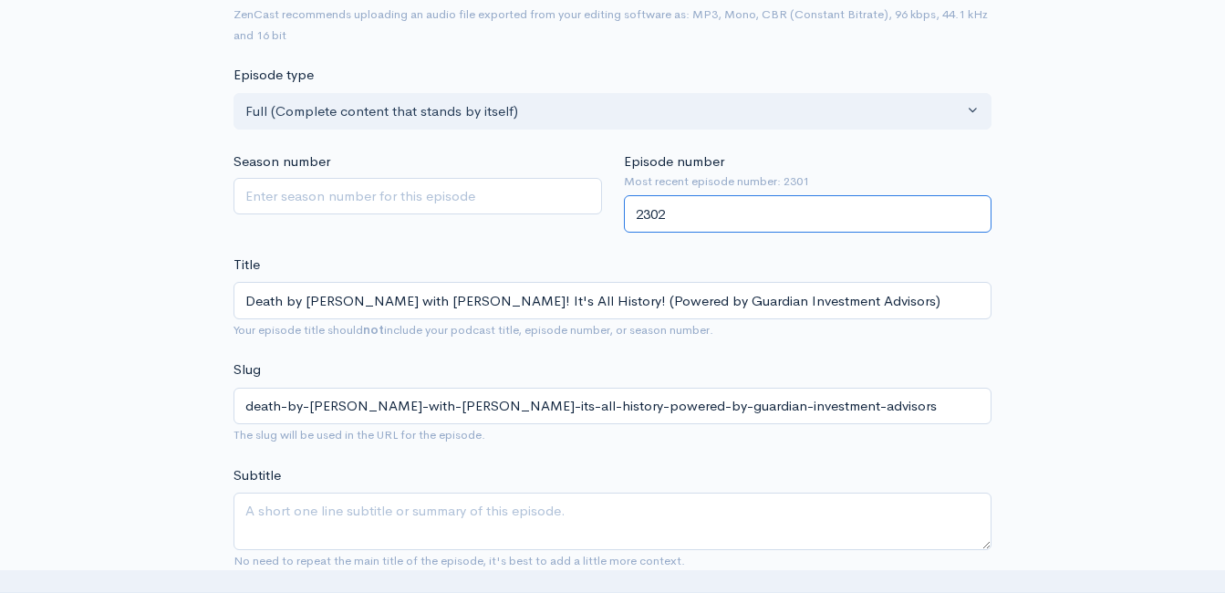
type input "2302"
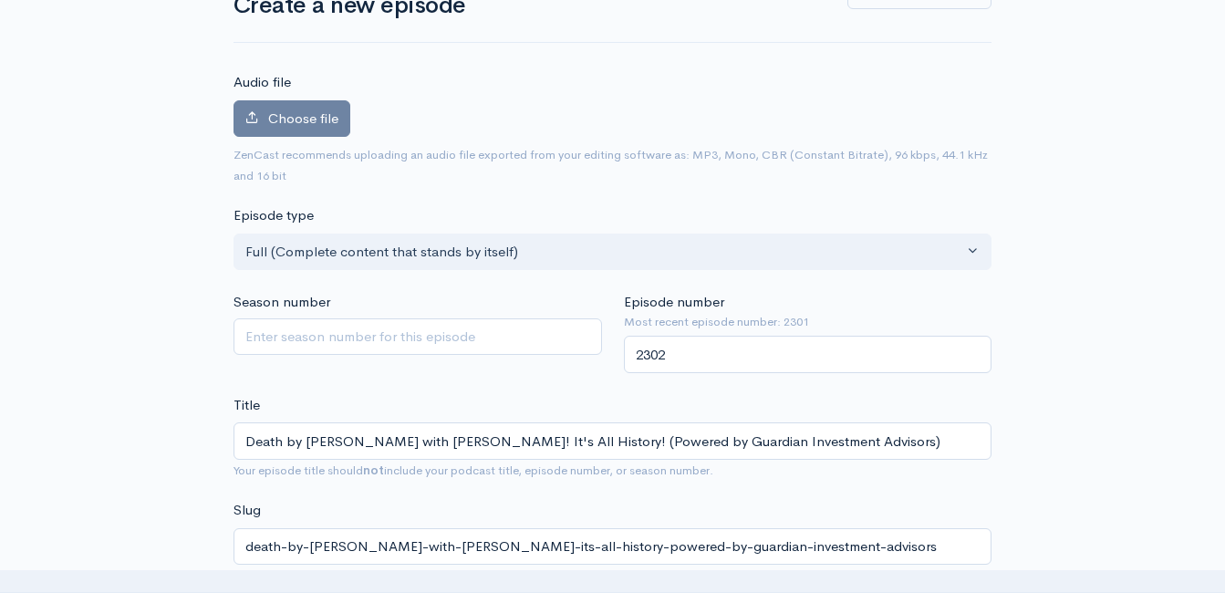
scroll to position [0, 0]
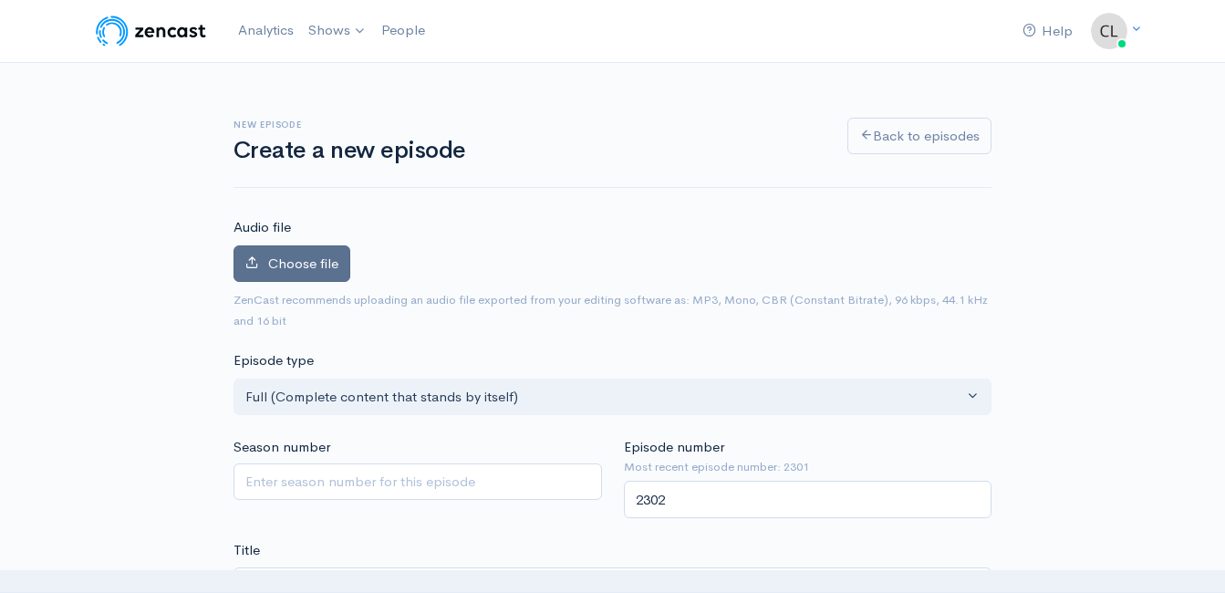
click at [264, 258] on label "Choose file" at bounding box center [291, 263] width 117 height 37
click at [0, 0] on input "Choose file" at bounding box center [0, 0] width 0 height 0
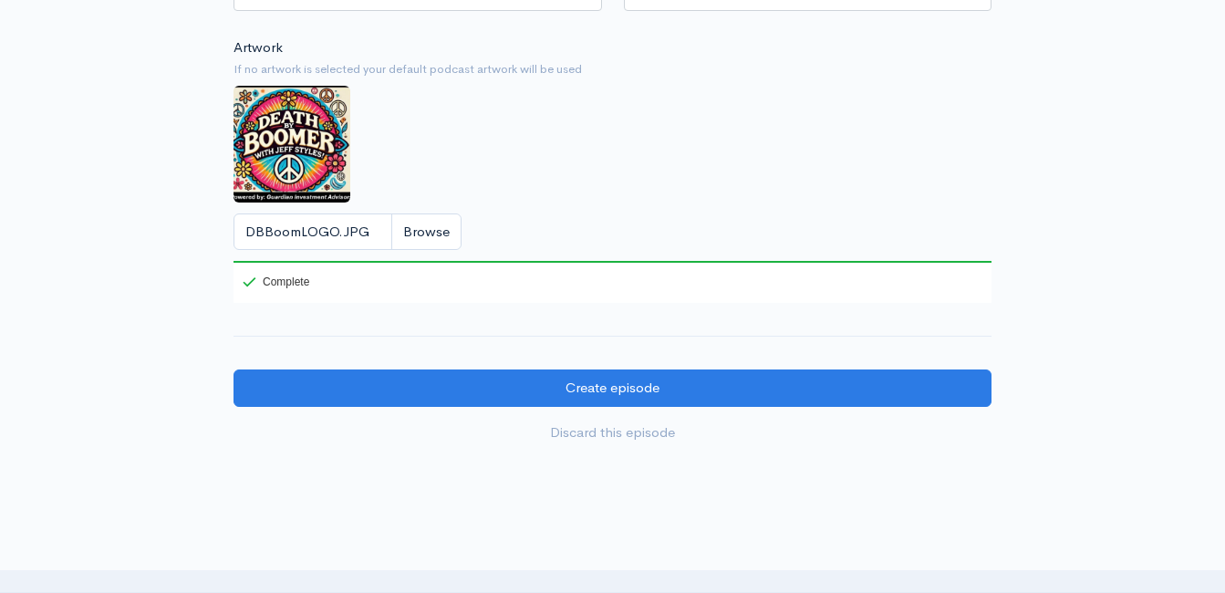
scroll to position [1824, 0]
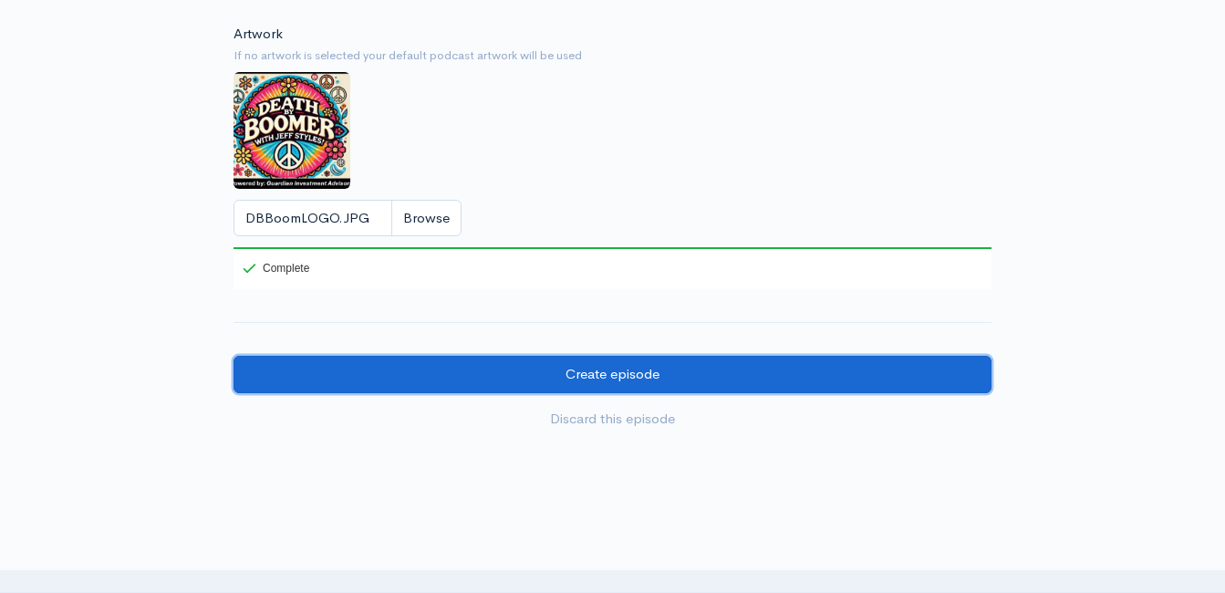
click at [643, 393] on input "Create episode" at bounding box center [612, 374] width 758 height 37
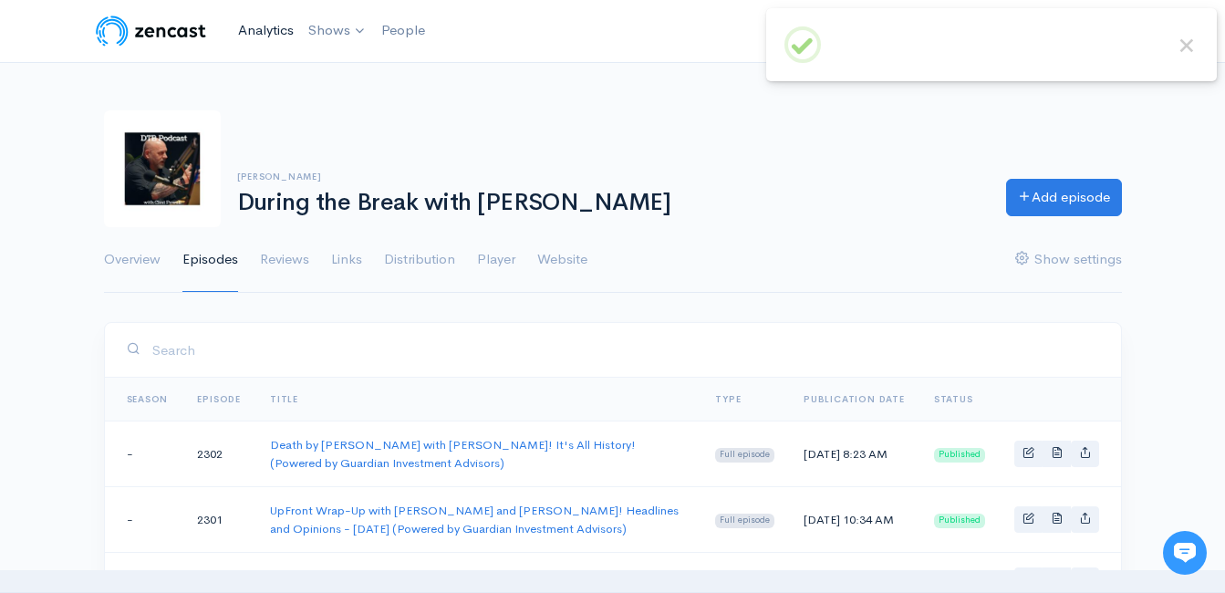
click at [255, 34] on link "Analytics" at bounding box center [266, 30] width 70 height 39
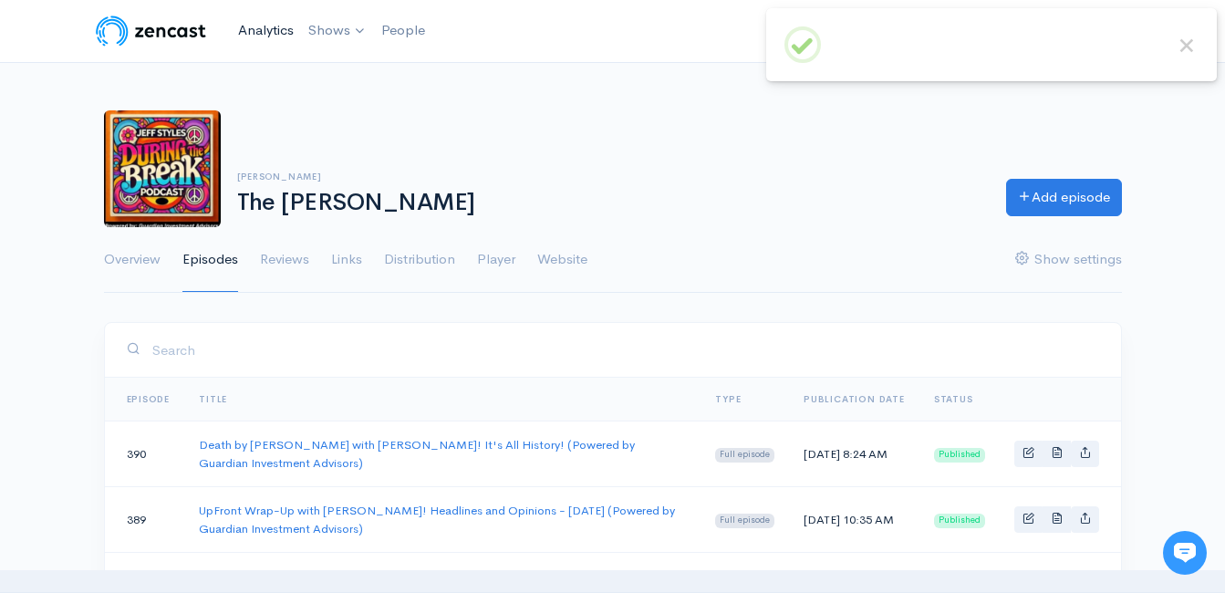
click at [274, 31] on link "Analytics" at bounding box center [266, 30] width 70 height 39
